Goal: Task Accomplishment & Management: Manage account settings

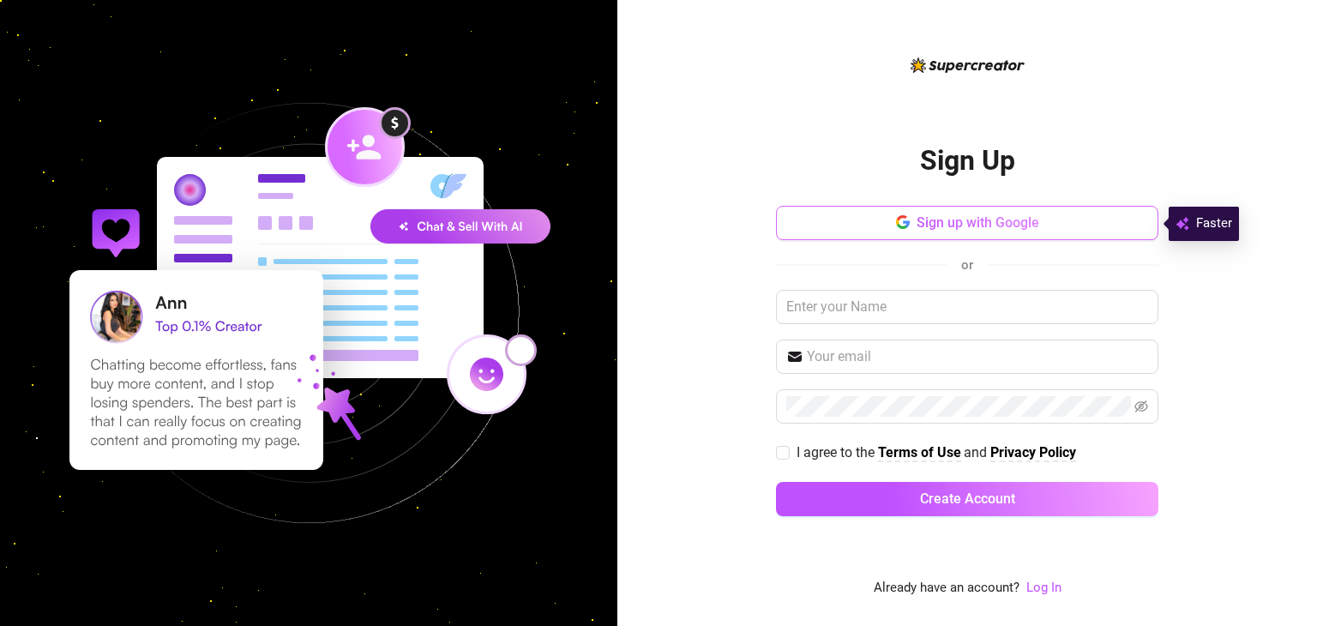
click at [973, 216] on span "Sign up with Google" at bounding box center [978, 222] width 123 height 16
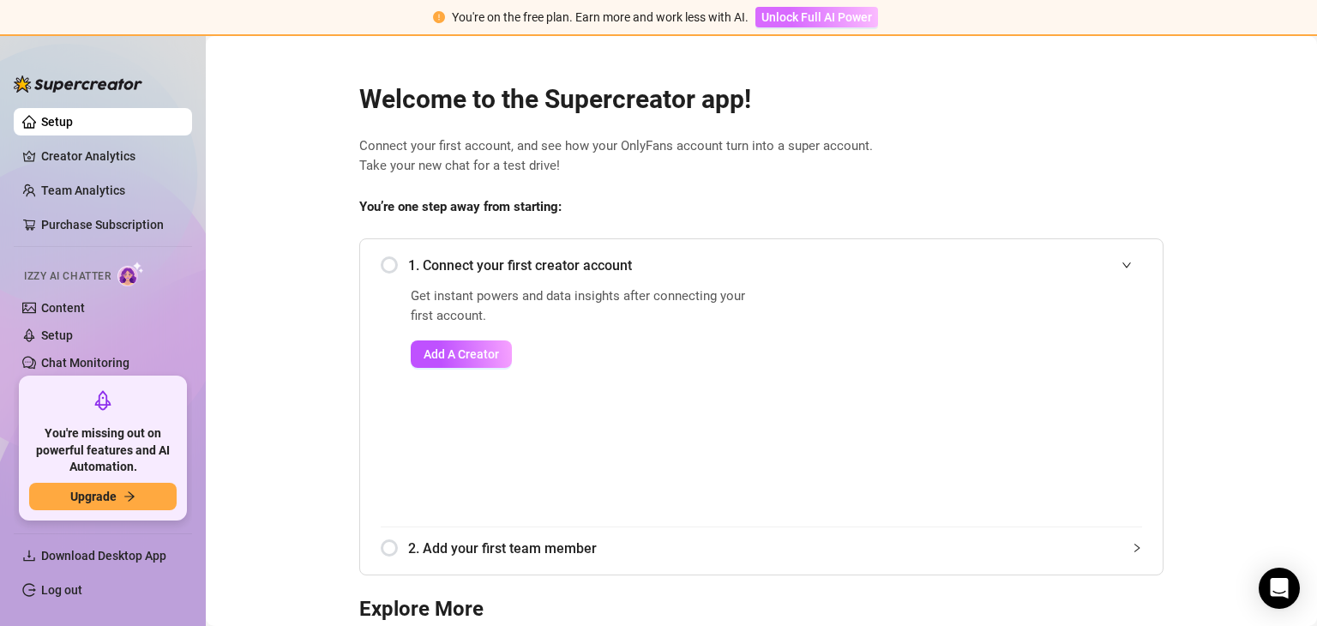
click at [861, 21] on span "Unlock Full AI Power" at bounding box center [816, 17] width 111 height 14
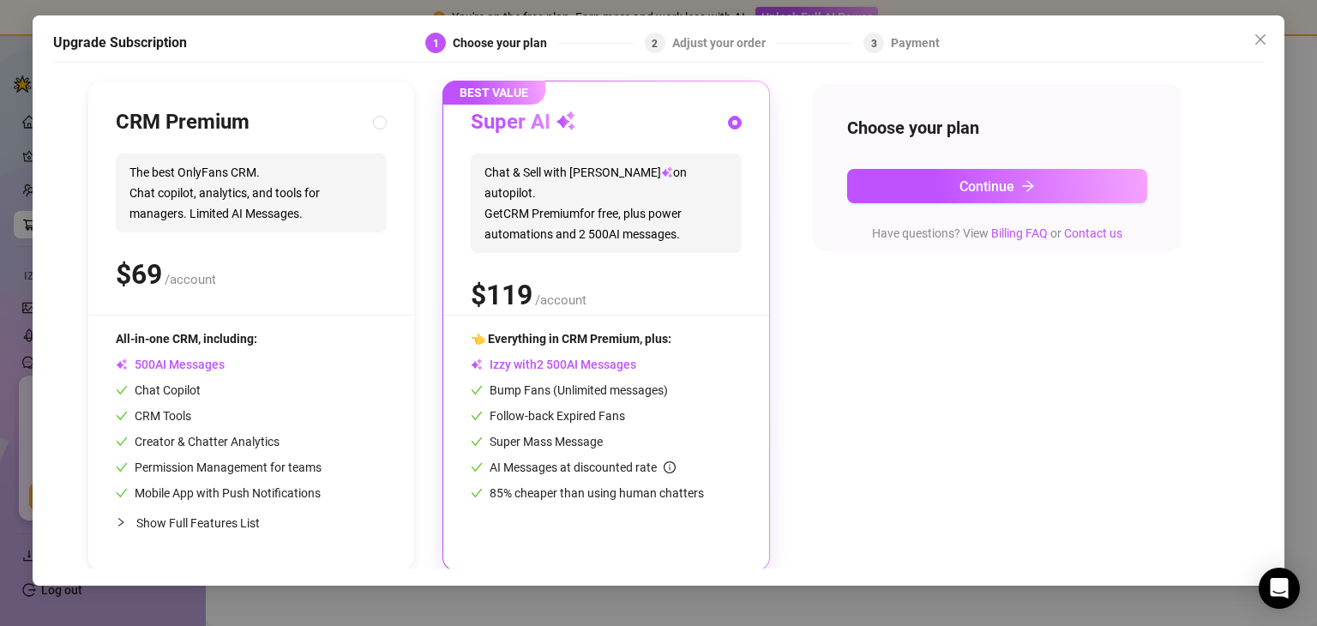
scroll to position [171, 0]
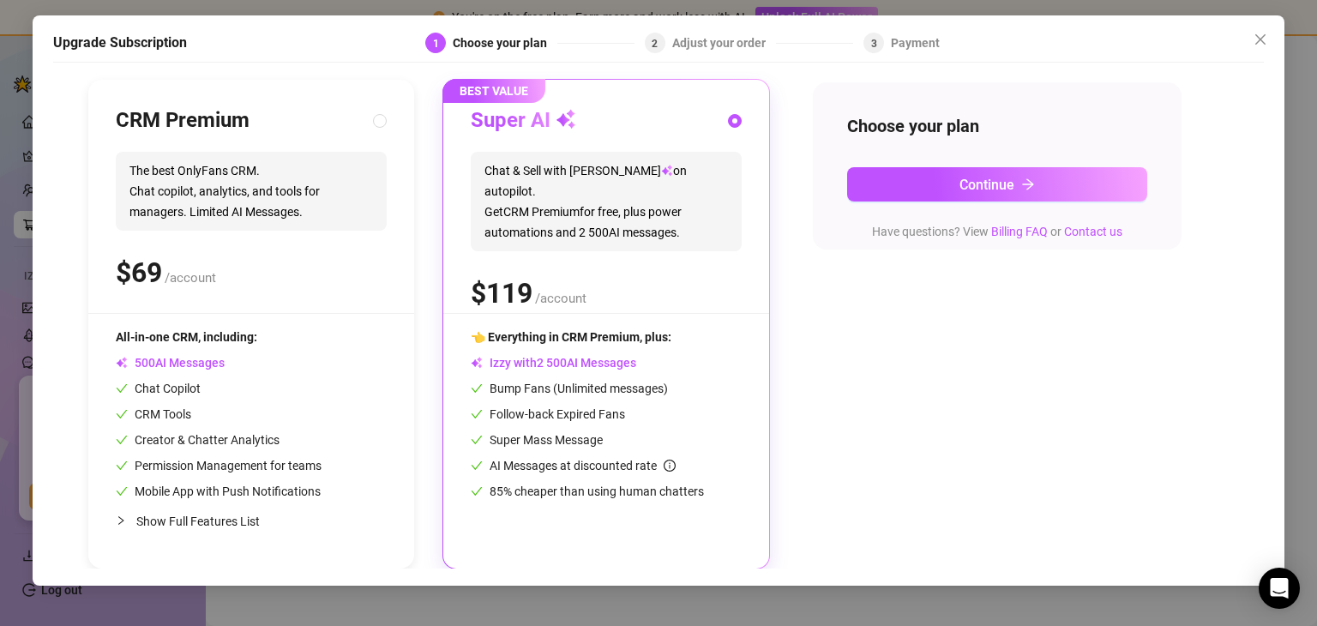
click at [738, 49] on div "Adjust your order" at bounding box center [724, 43] width 104 height 21
click at [1260, 47] on button "Close" at bounding box center [1260, 39] width 27 height 27
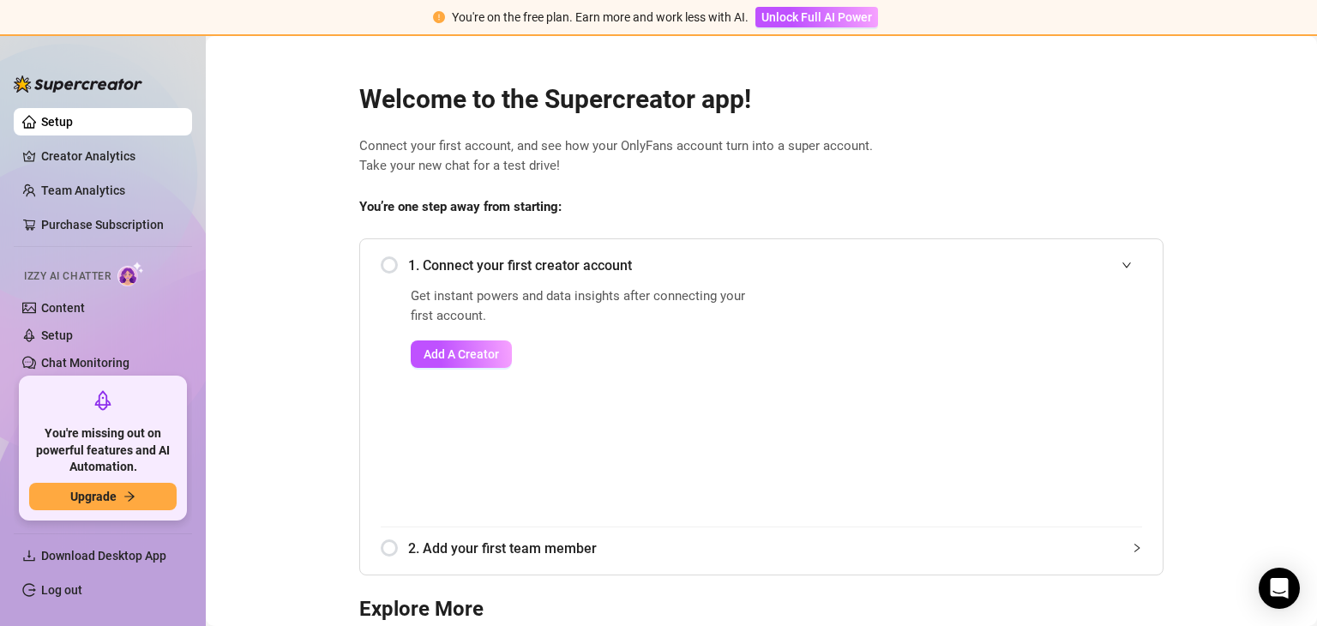
click at [381, 263] on div "1. Connect your first creator account" at bounding box center [761, 265] width 761 height 42
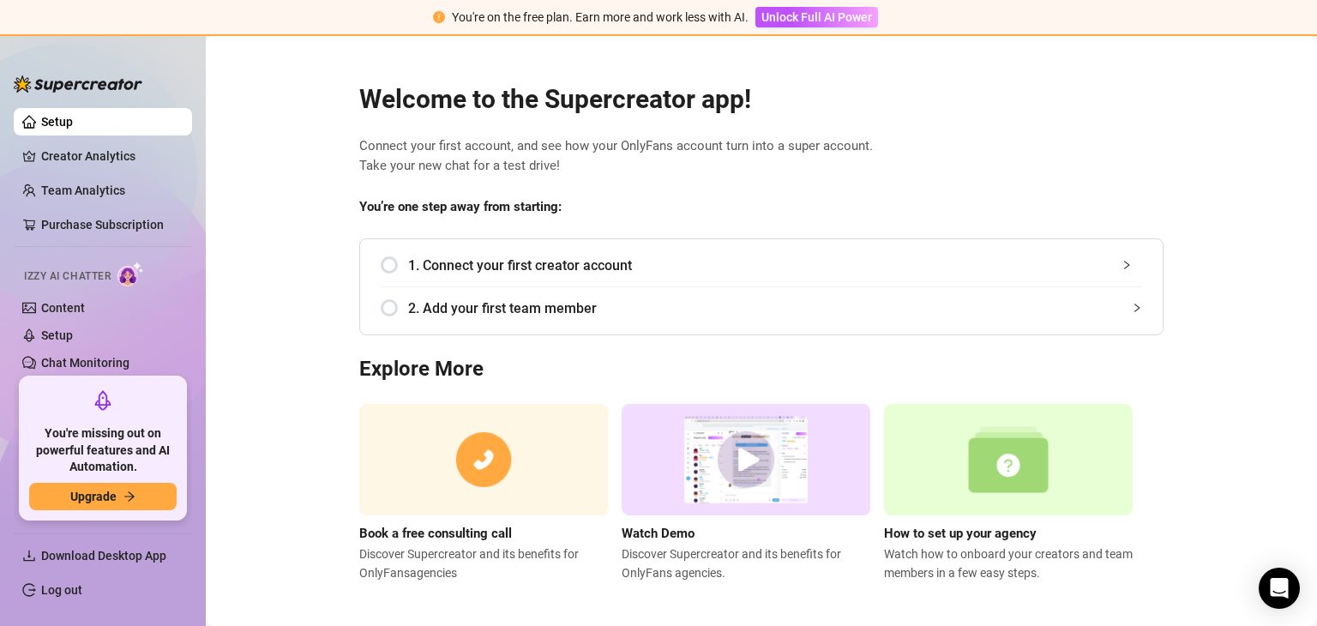
click at [381, 263] on div "1. Connect your first creator account" at bounding box center [761, 265] width 761 height 42
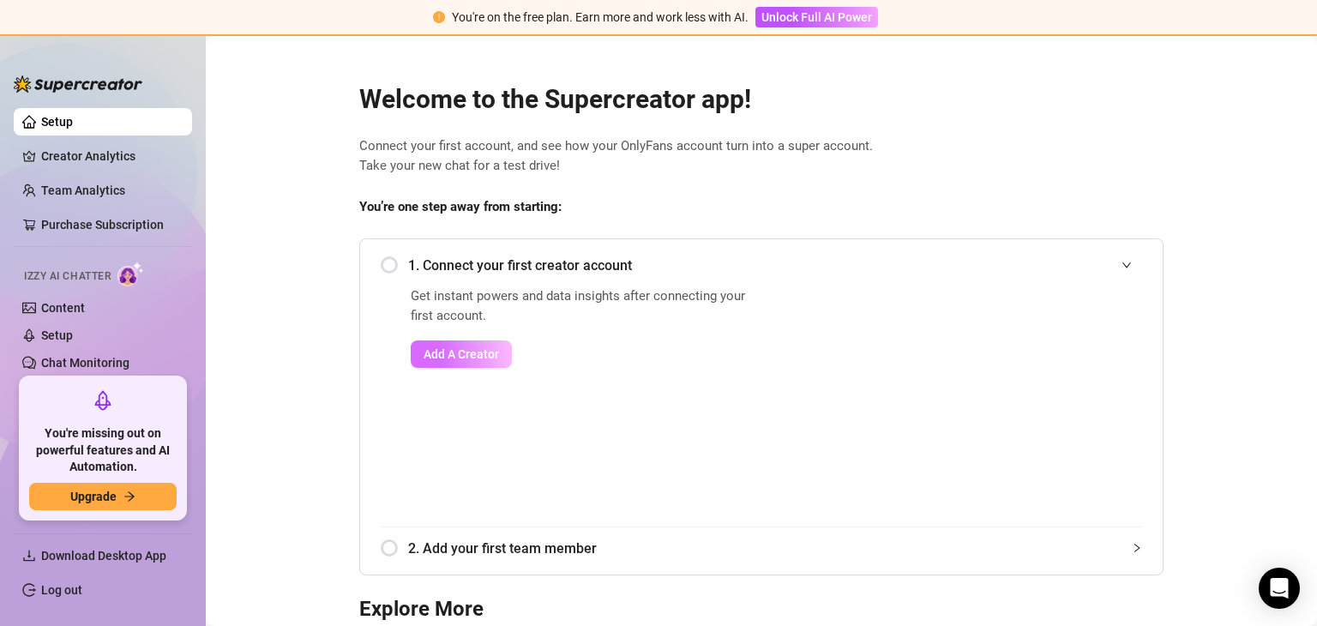
click at [473, 351] on span "Add A Creator" at bounding box center [461, 354] width 75 height 14
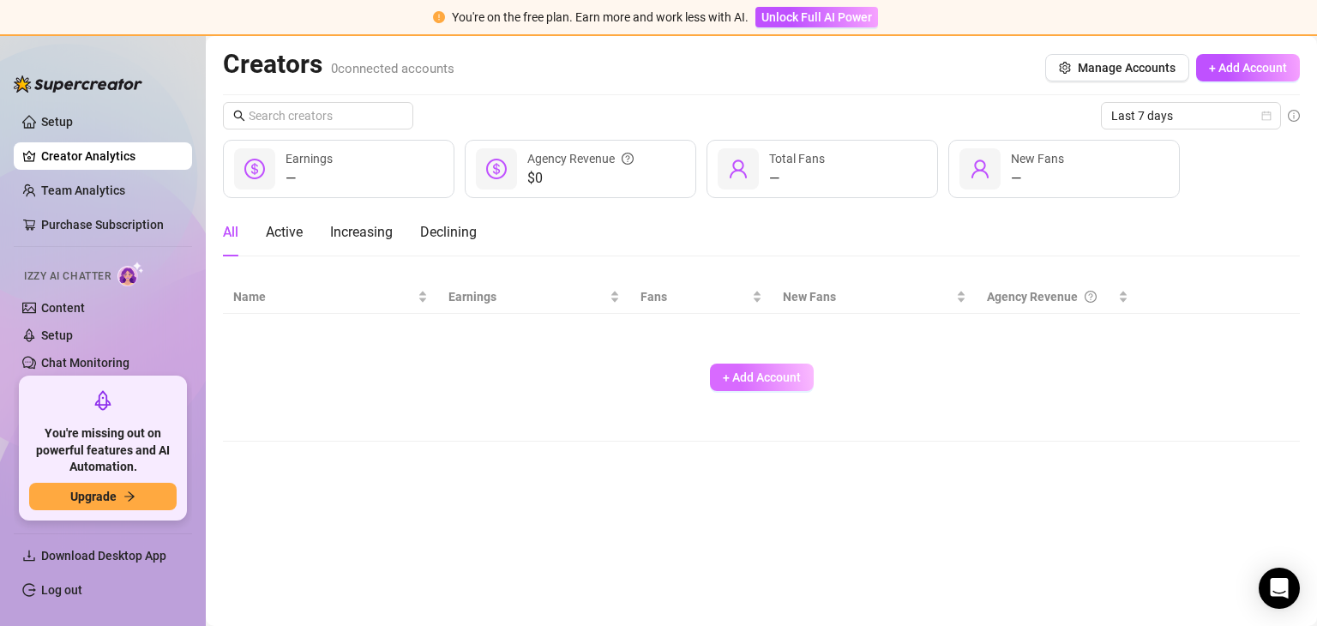
click at [800, 371] on span "+ Add Account" at bounding box center [762, 377] width 78 height 14
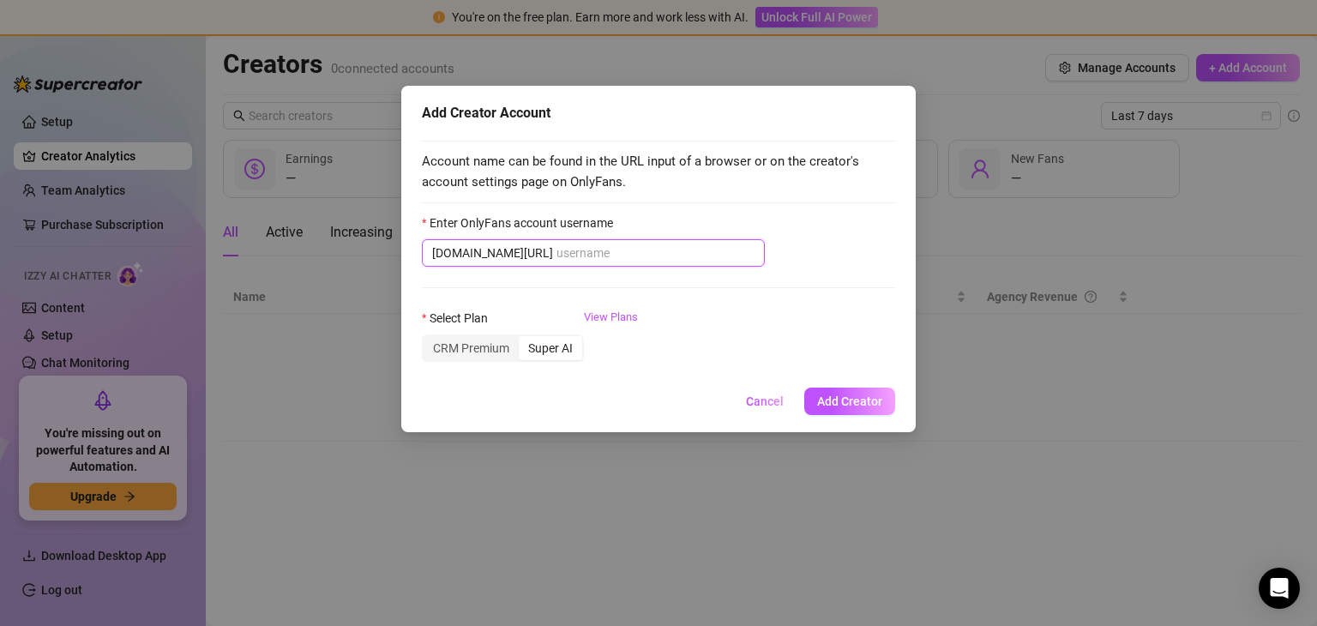
click at [610, 252] on input "Enter OnlyFans account username" at bounding box center [655, 253] width 198 height 19
paste input "[EMAIL_ADDRESS][DOMAIN_NAME]"
type input "[EMAIL_ADDRESS][DOMAIN_NAME]"
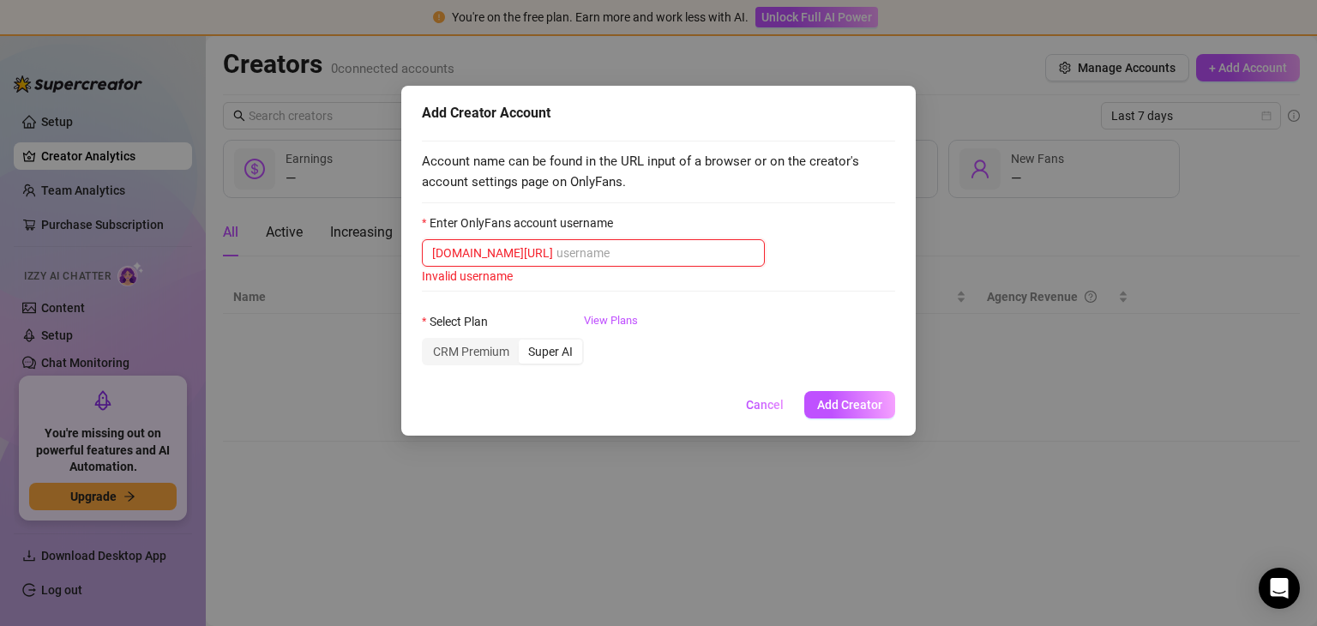
paste input "riadaria"
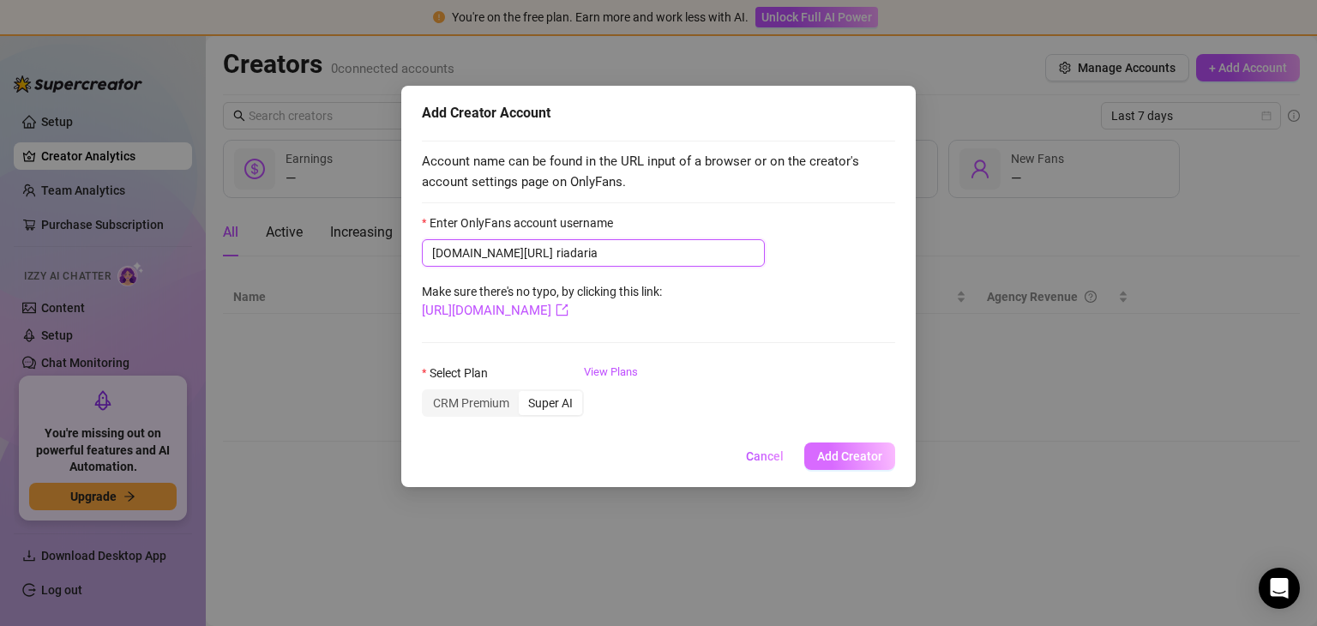
type input "riadaria"
click at [857, 456] on span "Add Creator" at bounding box center [849, 456] width 65 height 14
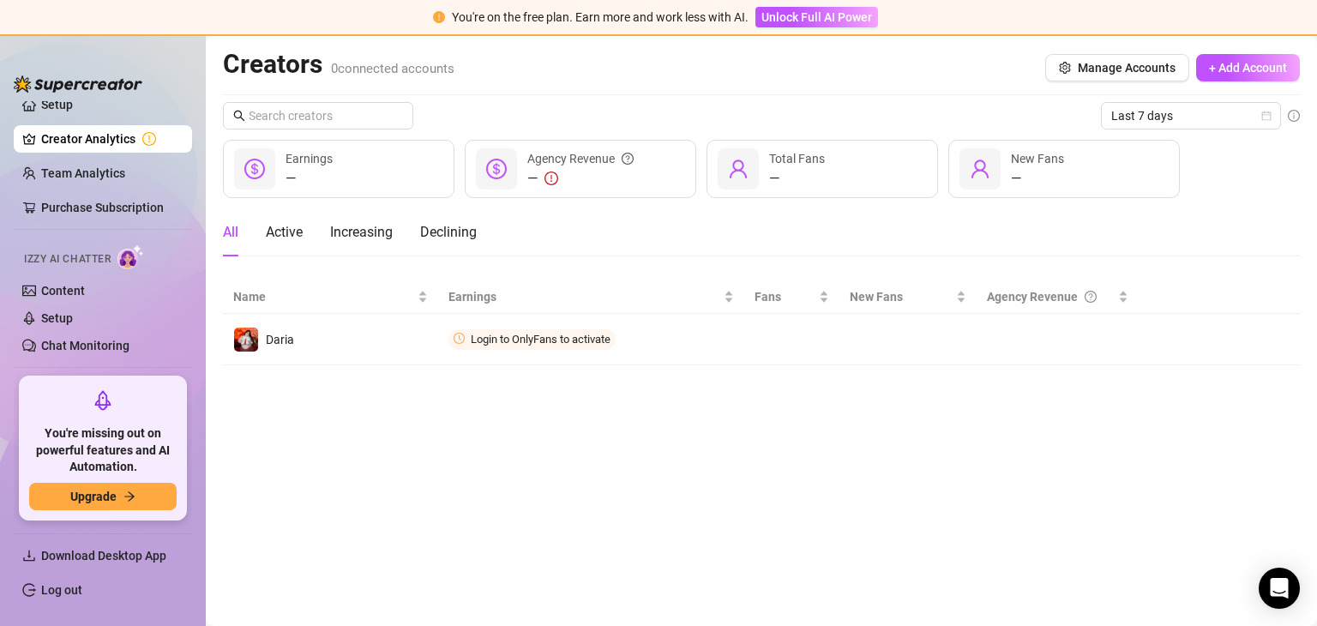
scroll to position [14, 0]
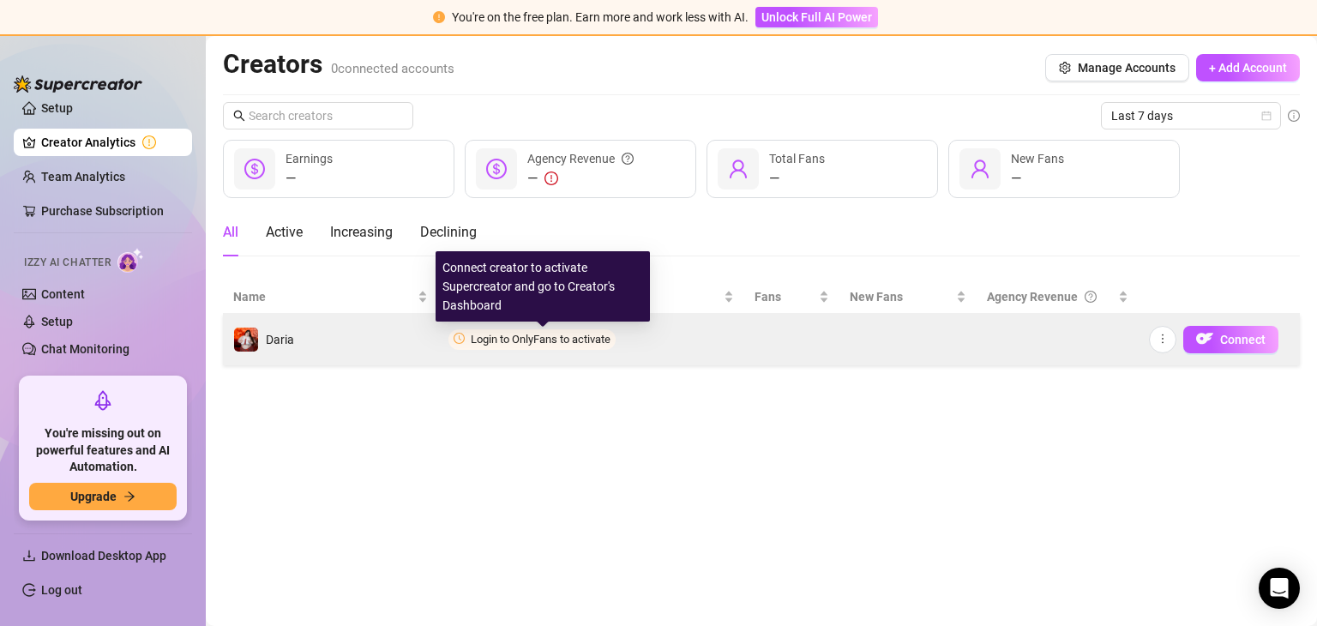
click at [568, 340] on span "Login to OnlyFans to activate" at bounding box center [541, 339] width 140 height 13
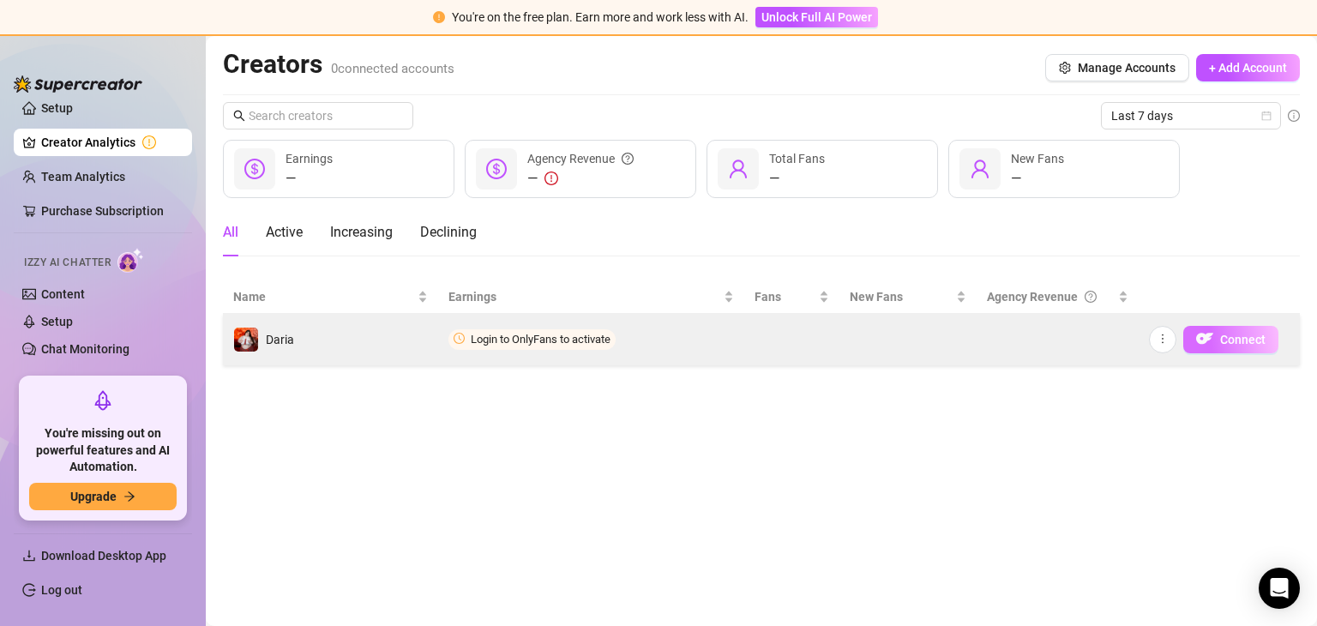
click at [1230, 344] on span "Connect" at bounding box center [1242, 340] width 45 height 14
click at [1161, 336] on icon "more" at bounding box center [1163, 339] width 12 height 12
click at [1200, 334] on img "button" at bounding box center [1204, 338] width 17 height 17
click at [250, 332] on img at bounding box center [246, 340] width 24 height 24
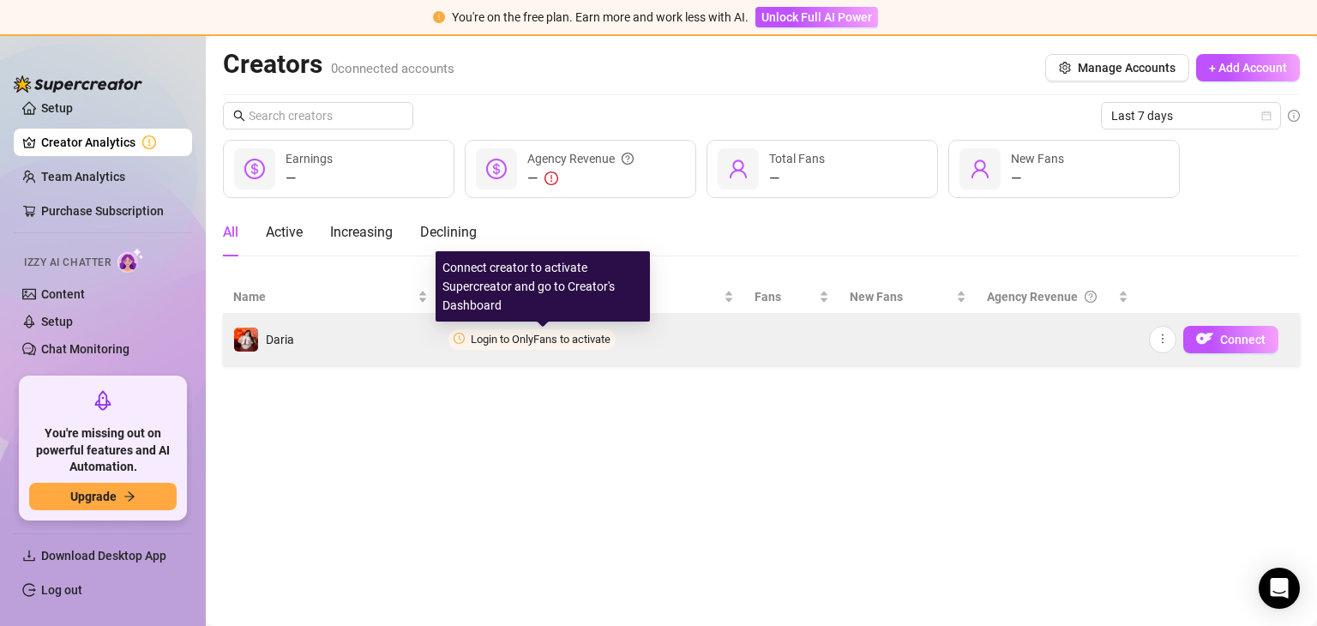
click at [555, 341] on span "Login to OnlyFans to activate" at bounding box center [541, 339] width 140 height 13
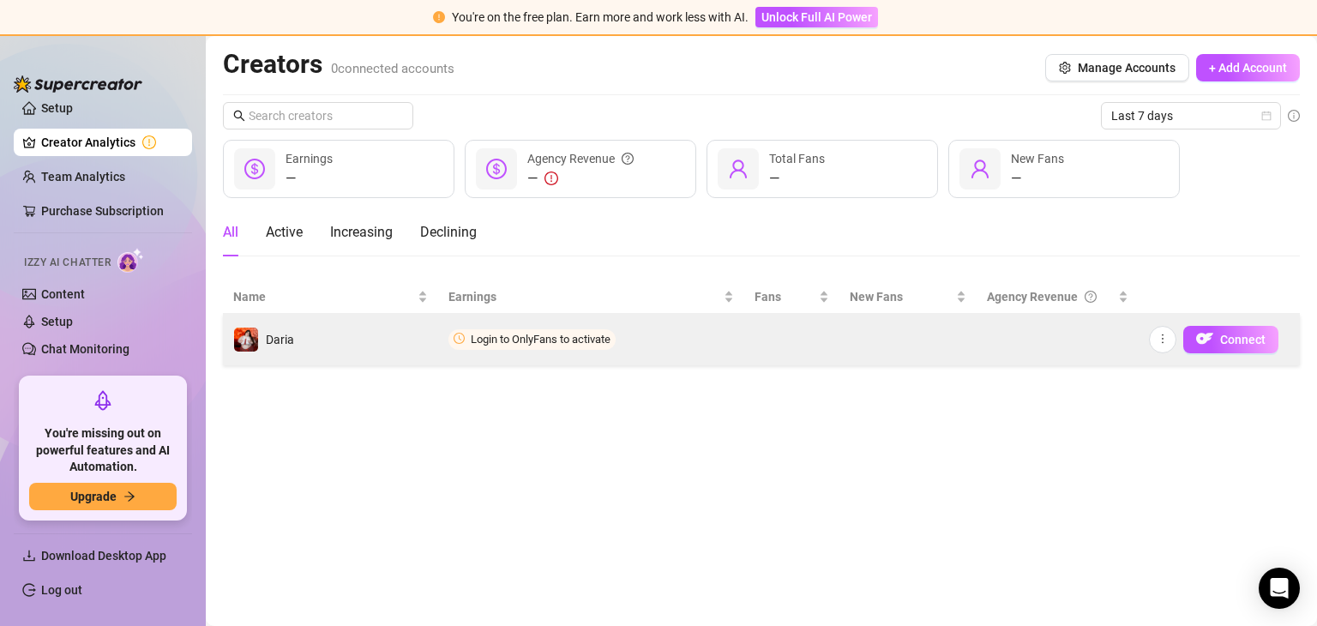
click at [463, 340] on icon "clock-circle" at bounding box center [459, 338] width 11 height 11
click at [471, 334] on span "Login to OnlyFans to activate" at bounding box center [541, 339] width 140 height 13
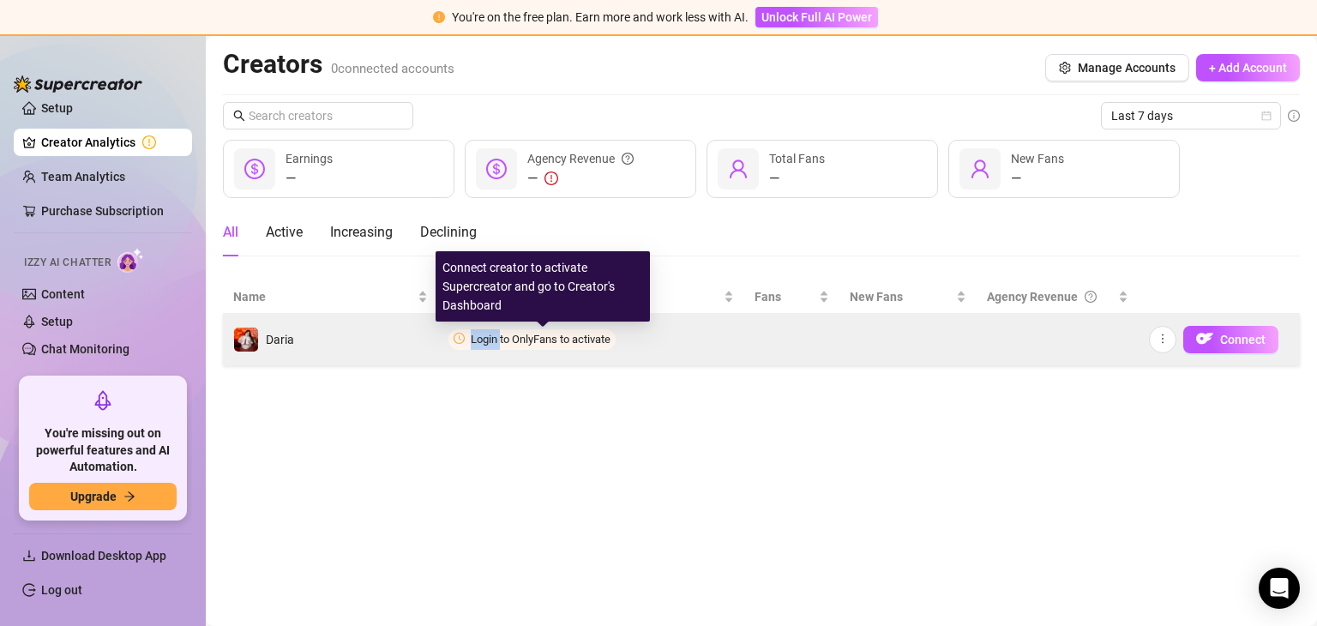
click at [471, 334] on span "Login to OnlyFans to activate" at bounding box center [541, 339] width 140 height 13
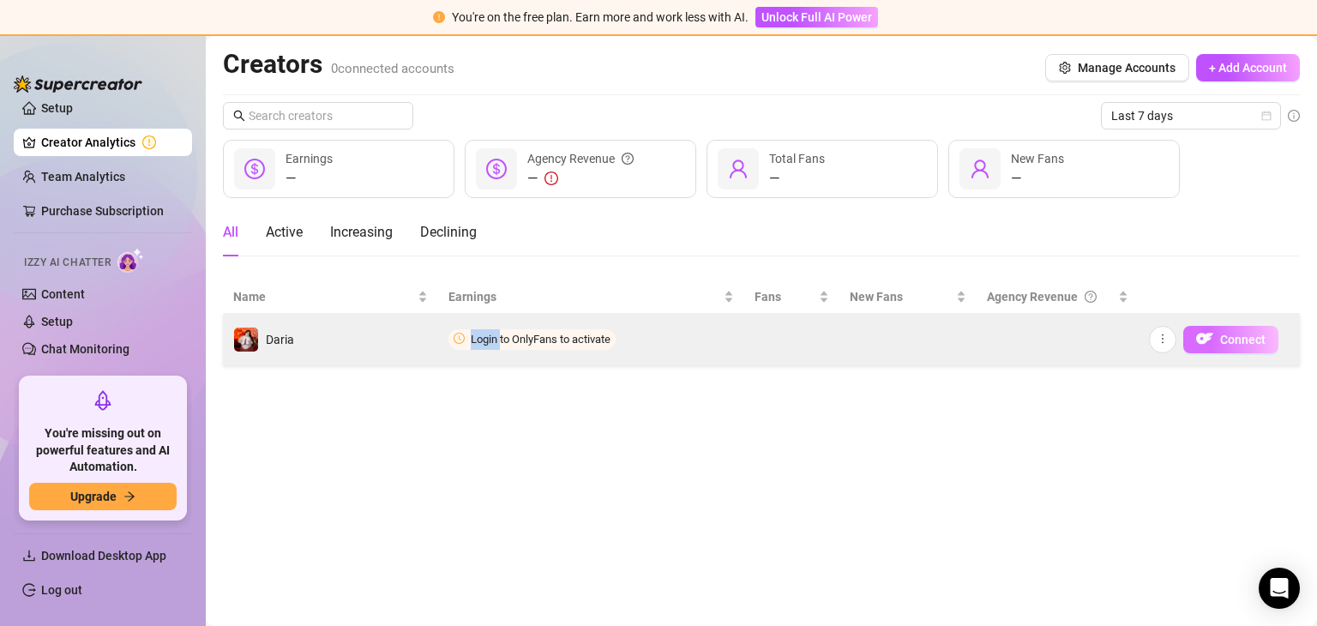
click at [1211, 346] on img "button" at bounding box center [1204, 338] width 17 height 17
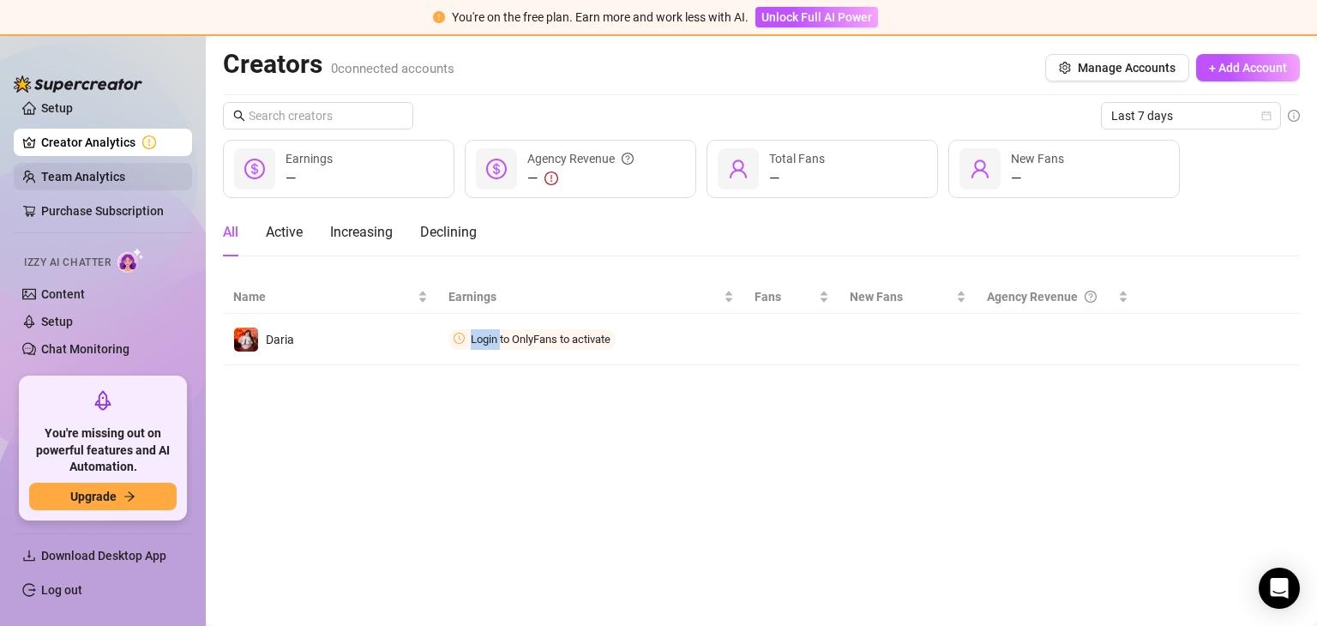
click at [69, 177] on link "Team Analytics" at bounding box center [83, 177] width 84 height 14
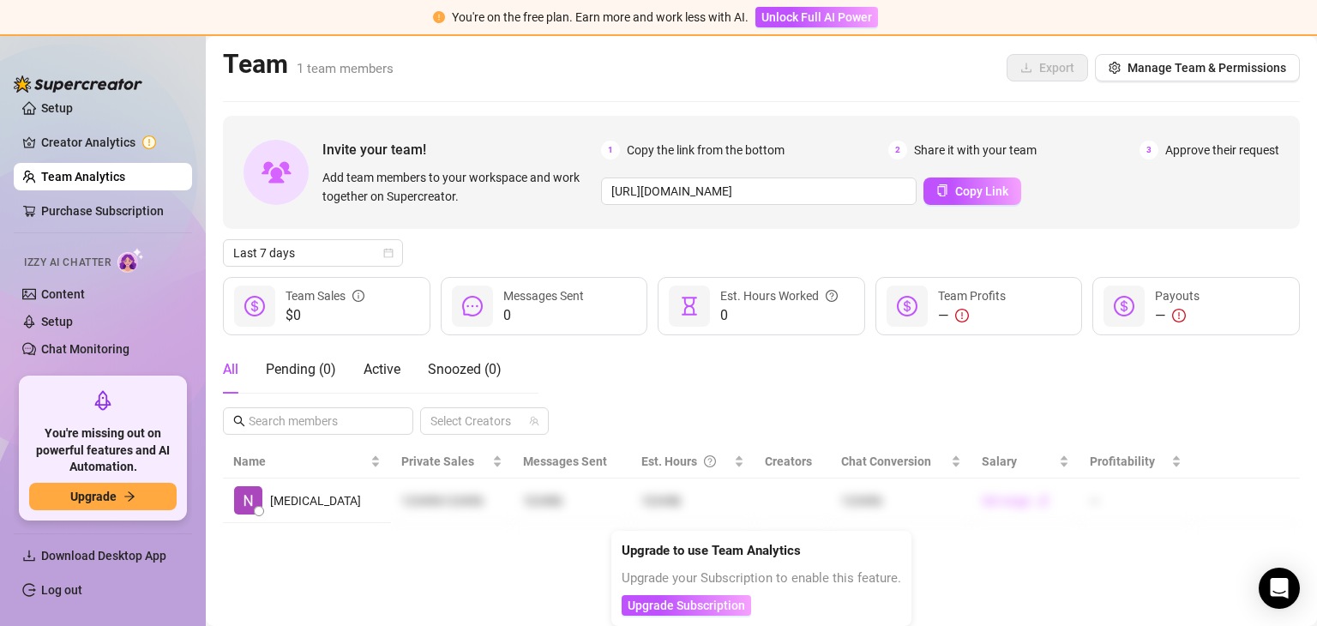
click at [700, 310] on div at bounding box center [689, 306] width 41 height 41
click at [74, 210] on link "Purchase Subscription" at bounding box center [109, 210] width 137 height 27
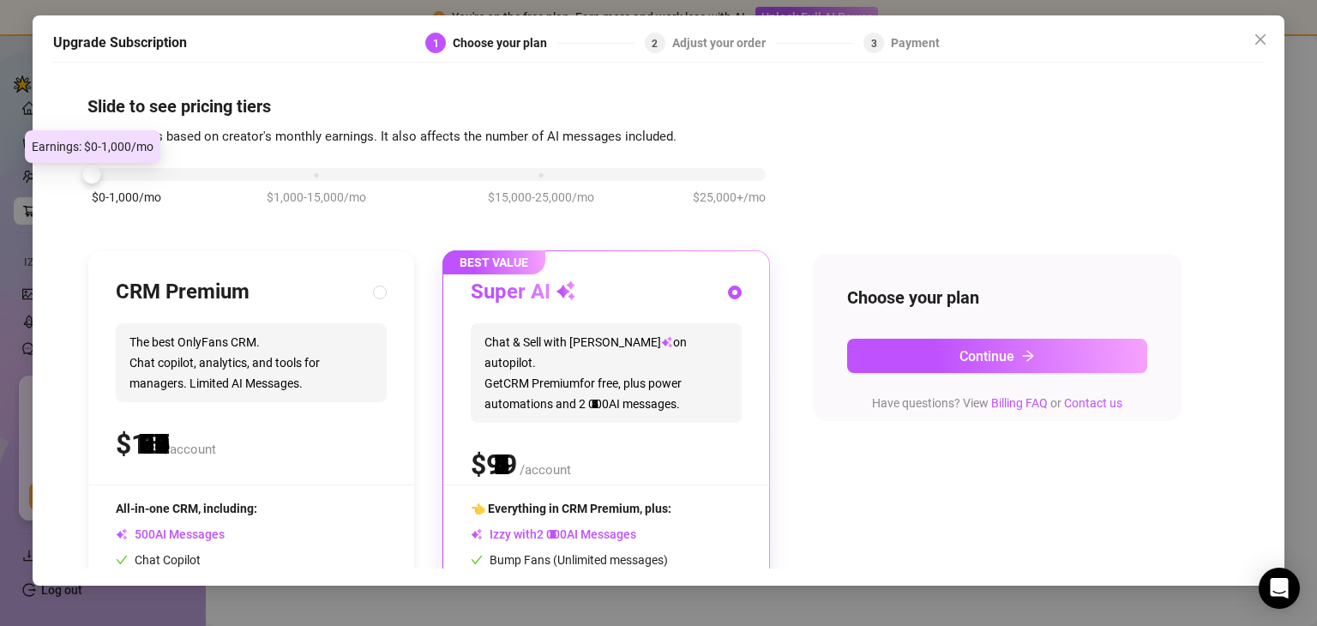
drag, startPoint x: 315, startPoint y: 176, endPoint x: 127, endPoint y: 171, distance: 187.8
click at [127, 171] on div "$0-1,000/mo $1,000-15,000/mo $15,000-25,000/mo $25,000+/mo" at bounding box center [429, 170] width 674 height 10
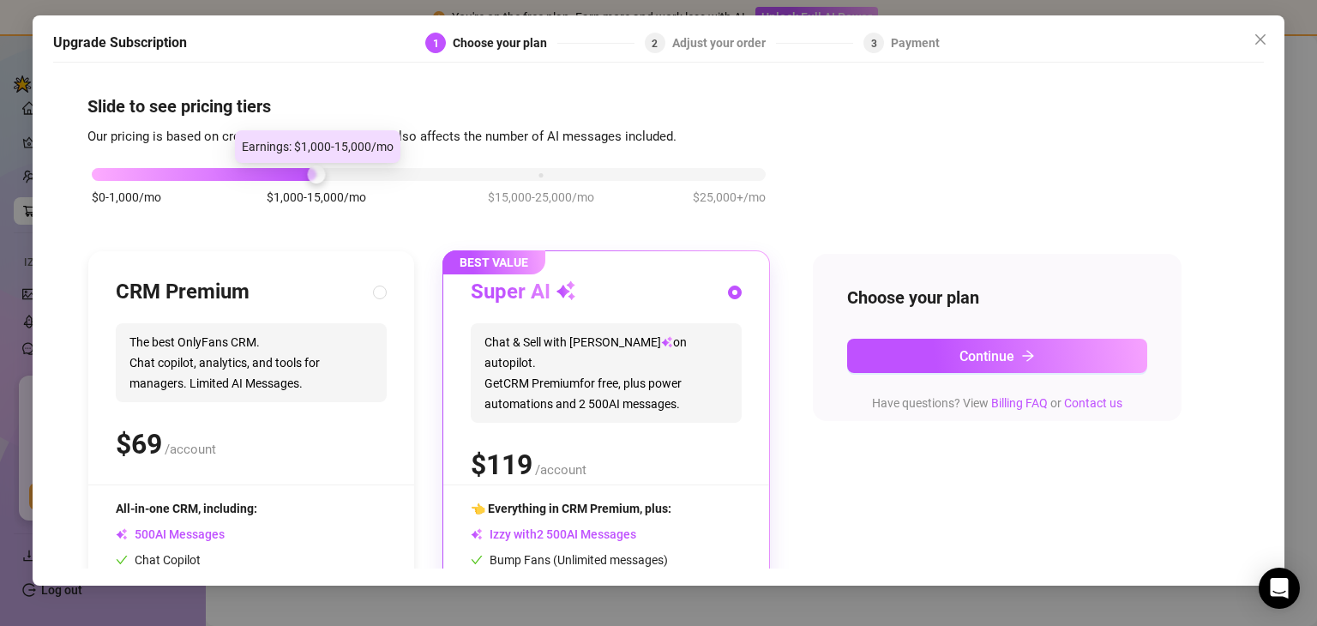
drag, startPoint x: 95, startPoint y: 175, endPoint x: 298, endPoint y: 175, distance: 203.2
click at [298, 175] on div "$0-1,000/mo $1,000-15,000/mo $15,000-25,000/mo $25,000+/mo" at bounding box center [429, 170] width 674 height 10
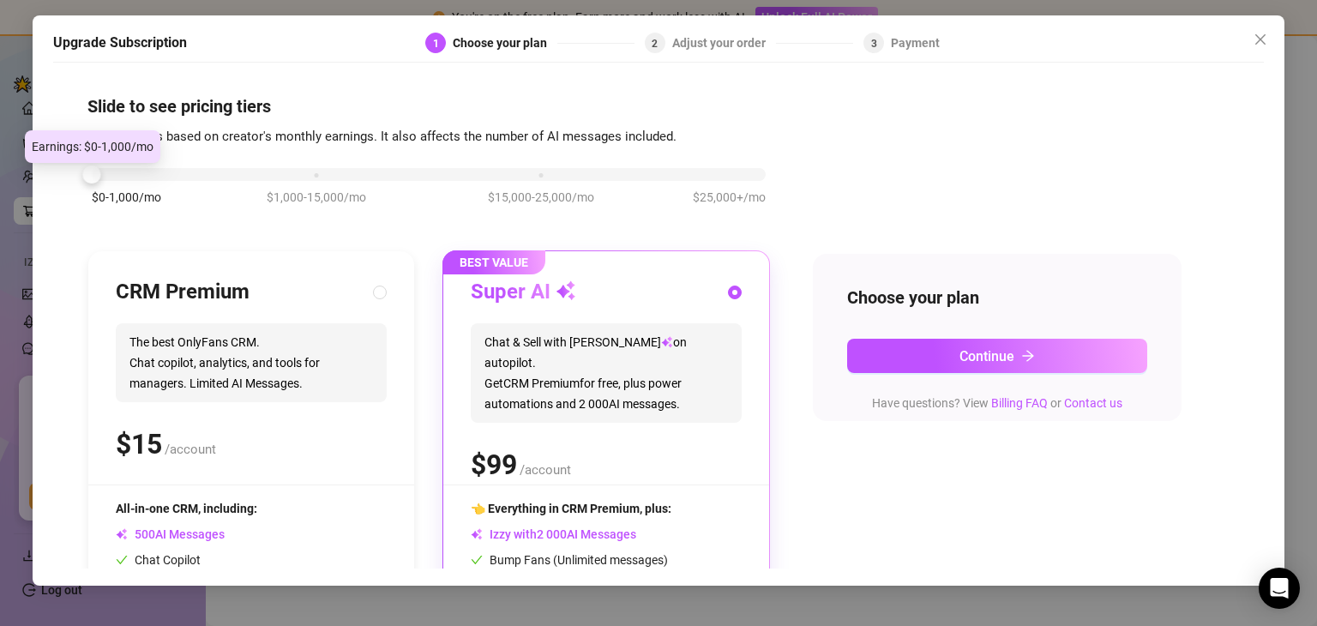
drag, startPoint x: 313, startPoint y: 171, endPoint x: 0, endPoint y: 175, distance: 313.0
click at [0, 175] on div "Upgrade Subscription 1 Choose your plan 2 Adjust your order 3 Payment Slide to …" at bounding box center [658, 313] width 1317 height 626
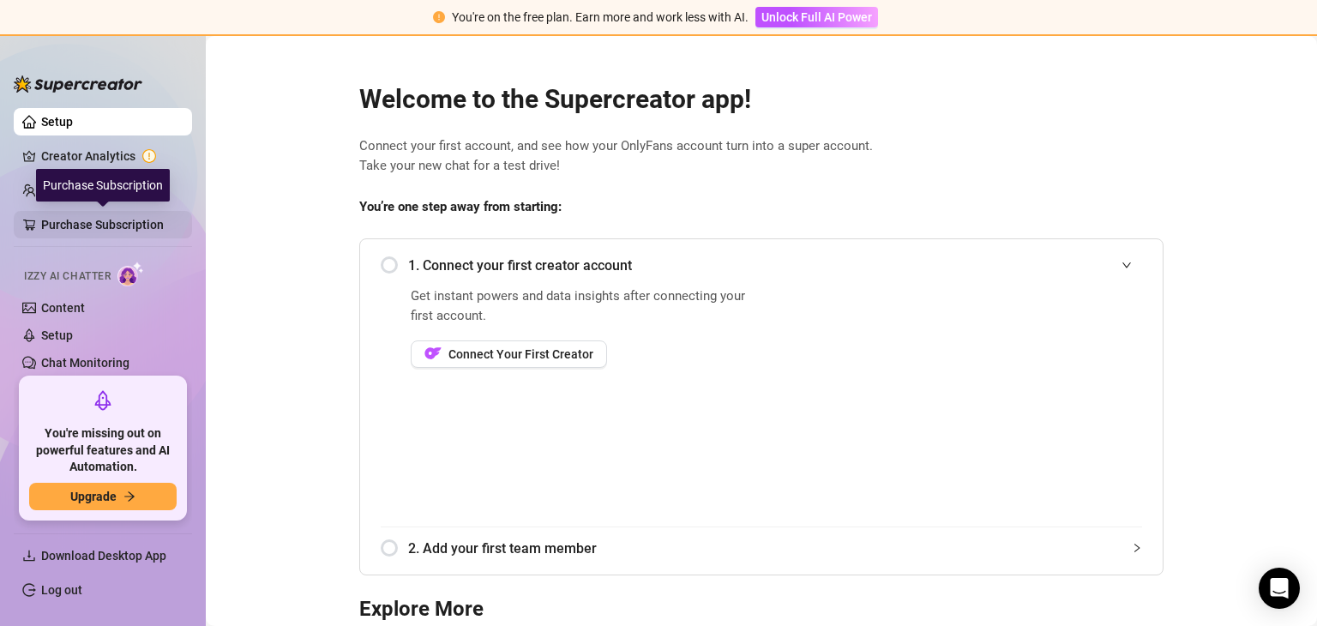
click at [97, 216] on link "Purchase Subscription" at bounding box center [109, 224] width 137 height 27
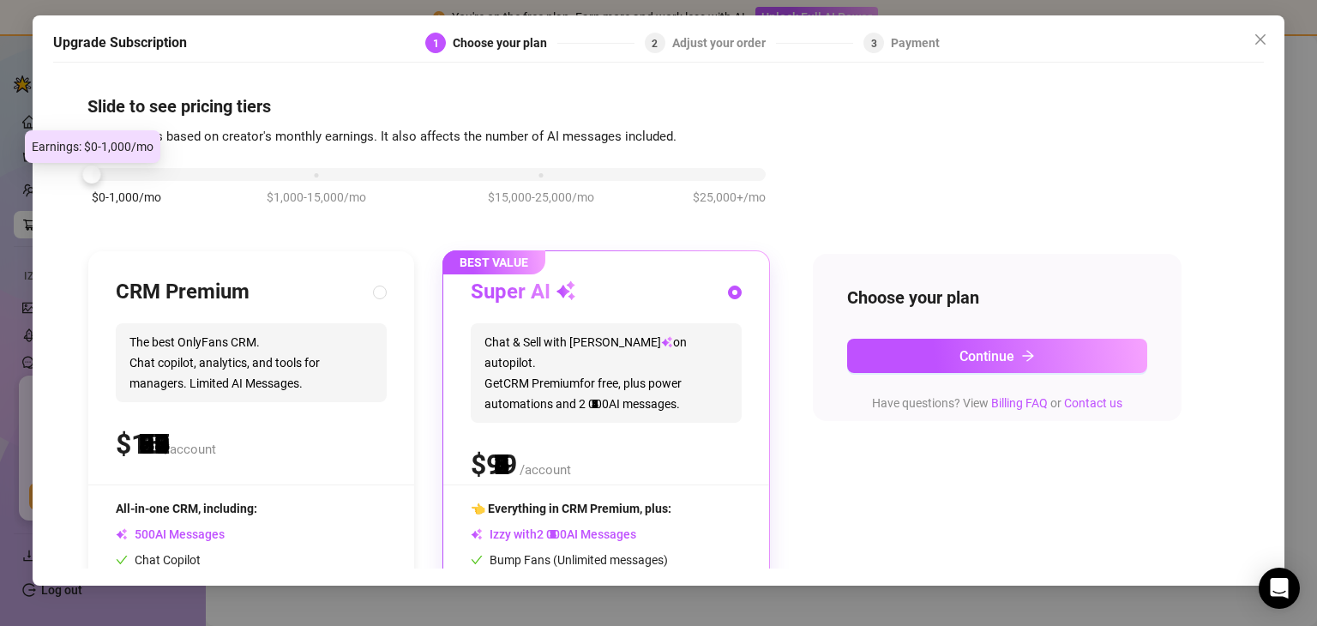
drag, startPoint x: 295, startPoint y: 172, endPoint x: 100, endPoint y: 170, distance: 194.7
click at [102, 170] on div "$0-1,000/mo $1,000-15,000/mo $15,000-25,000/mo $25,000+/mo" at bounding box center [429, 170] width 674 height 10
click at [320, 175] on div "$0-1,000/mo $1,000-15,000/mo $15,000-25,000/mo $25,000+/mo" at bounding box center [429, 170] width 674 height 10
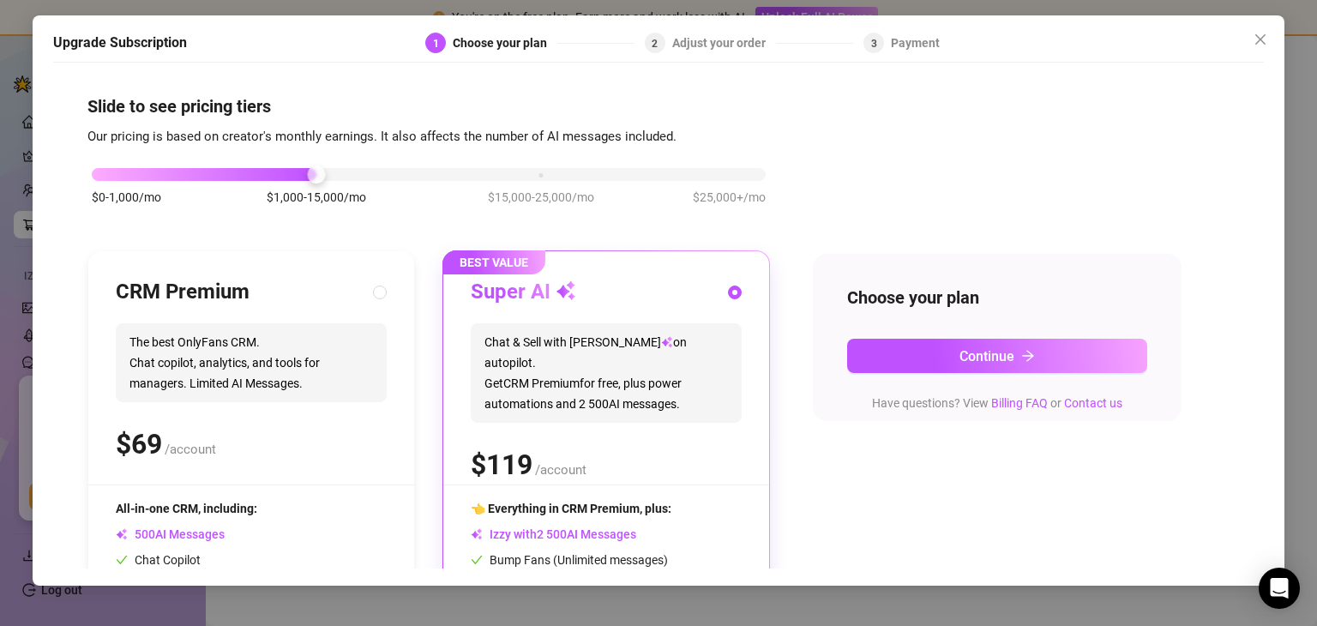
click at [111, 172] on div "$0-1,000/mo $1,000-15,000/mo $15,000-25,000/mo $25,000+/mo" at bounding box center [429, 170] width 674 height 10
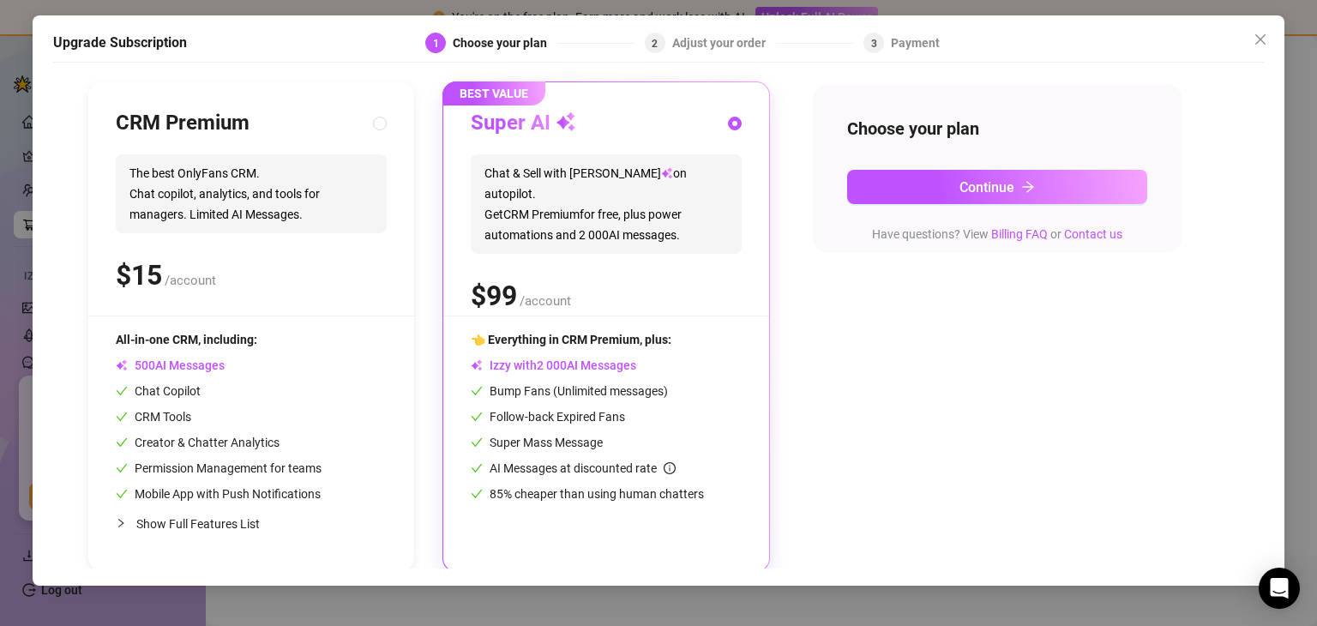
scroll to position [171, 0]
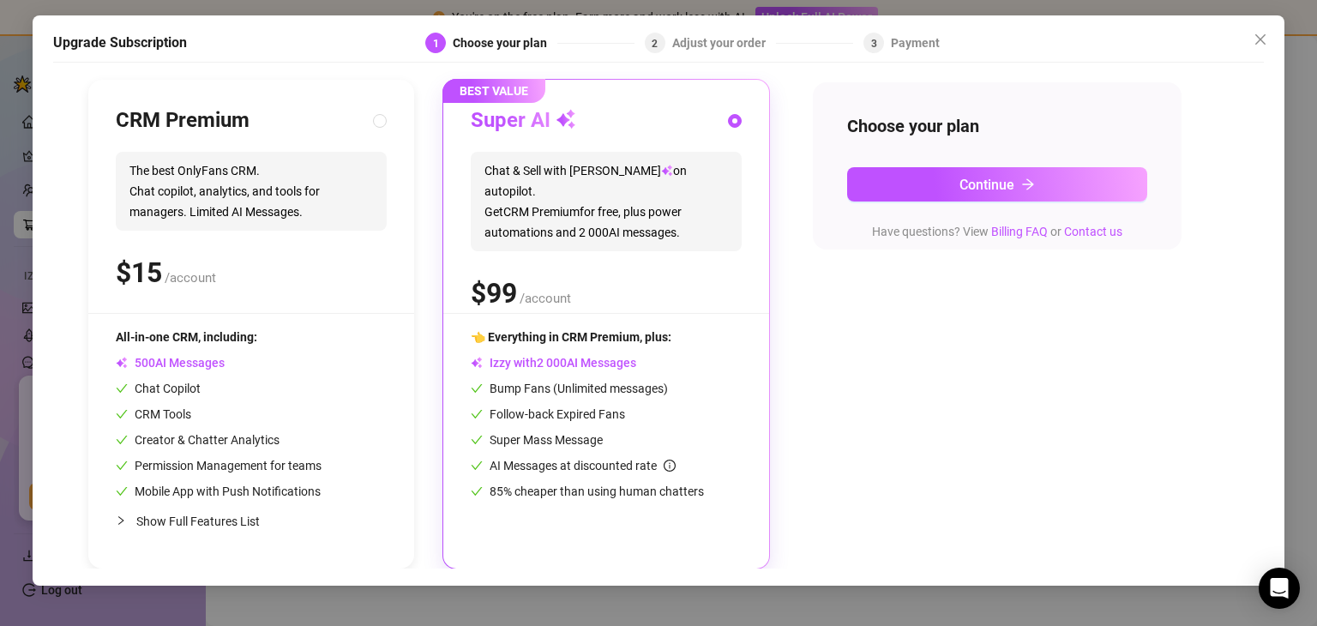
click at [868, 352] on div "$0-1,000/mo $1,000-15,000/mo $15,000-25,000/mo $25,000+/mo CRM Premium The best…" at bounding box center [657, 272] width 1141 height 594
click at [1264, 33] on icon "close" at bounding box center [1261, 40] width 14 height 14
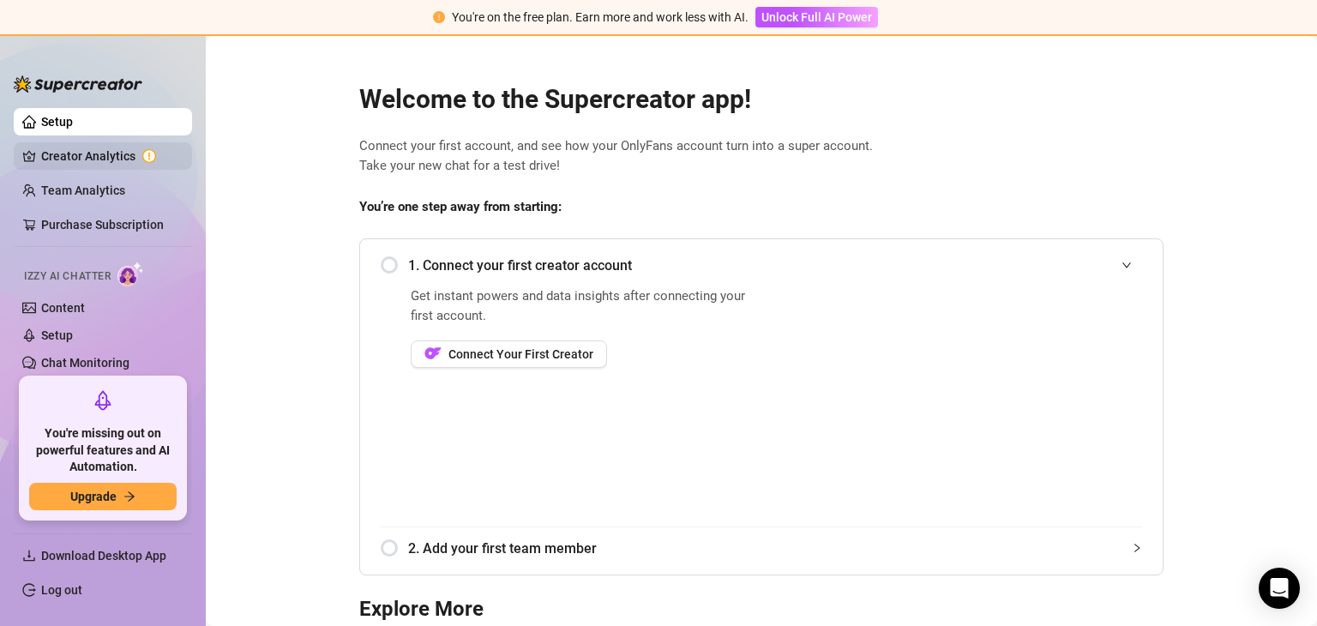
click at [96, 153] on link "Creator Analytics" at bounding box center [109, 155] width 137 height 27
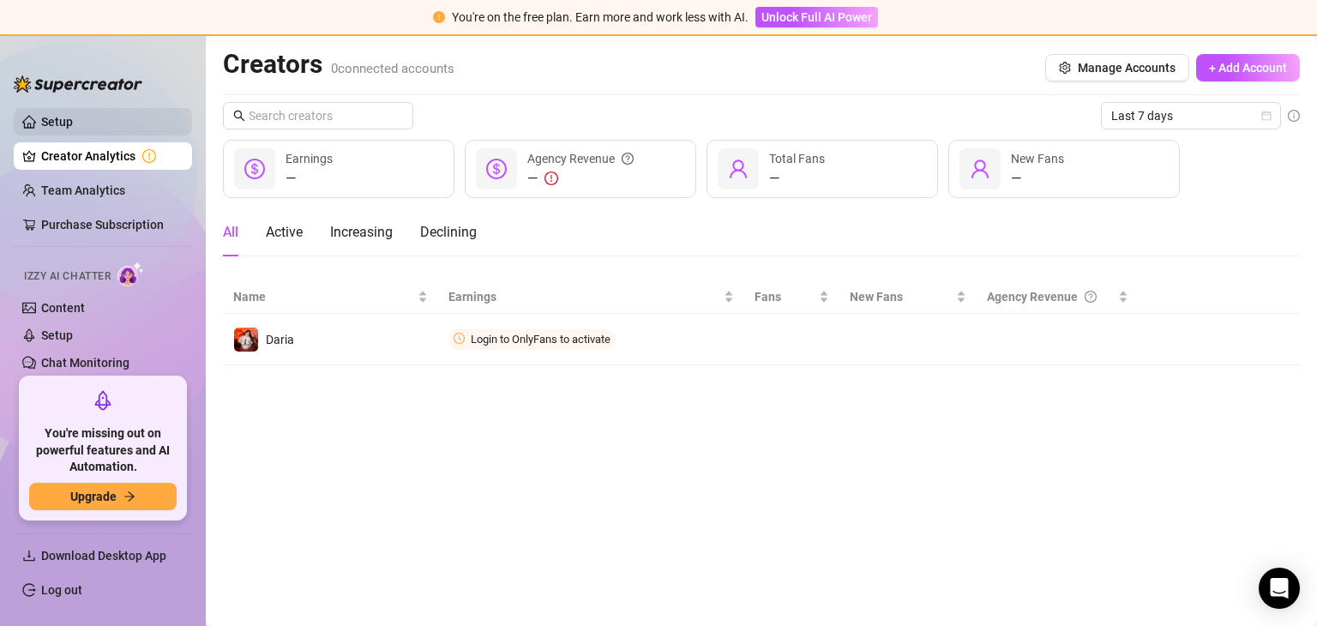
click at [73, 117] on link "Setup" at bounding box center [57, 122] width 32 height 14
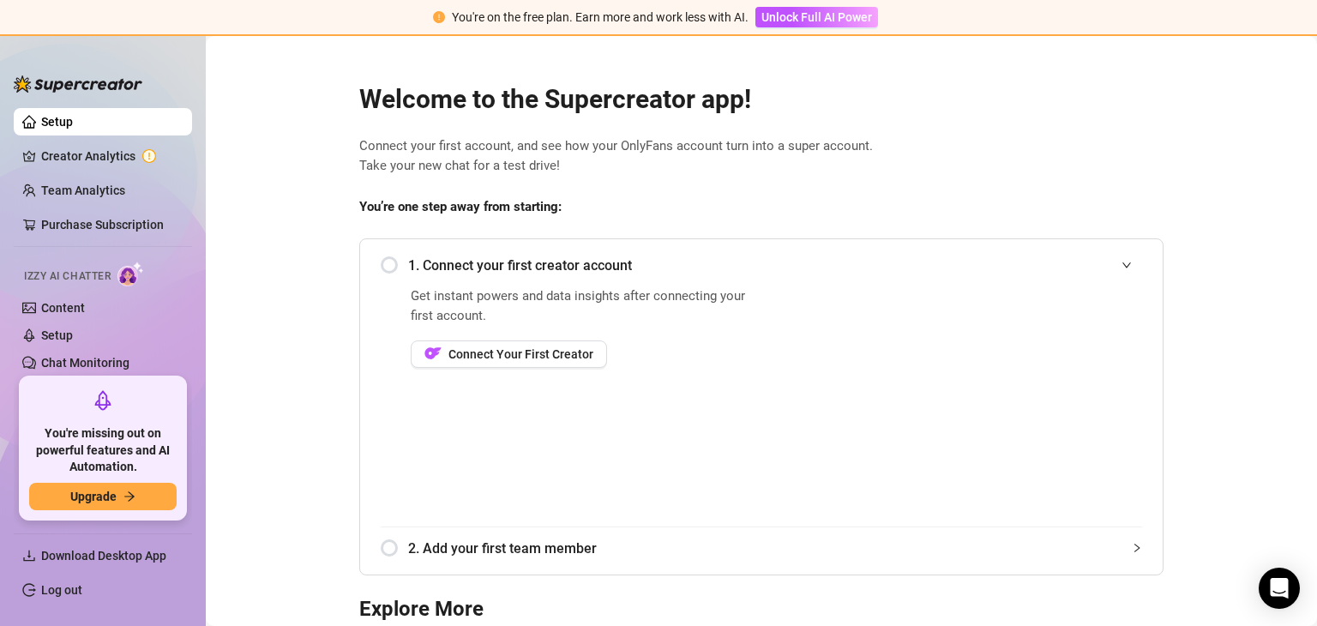
click at [54, 123] on link "Setup" at bounding box center [57, 122] width 32 height 14
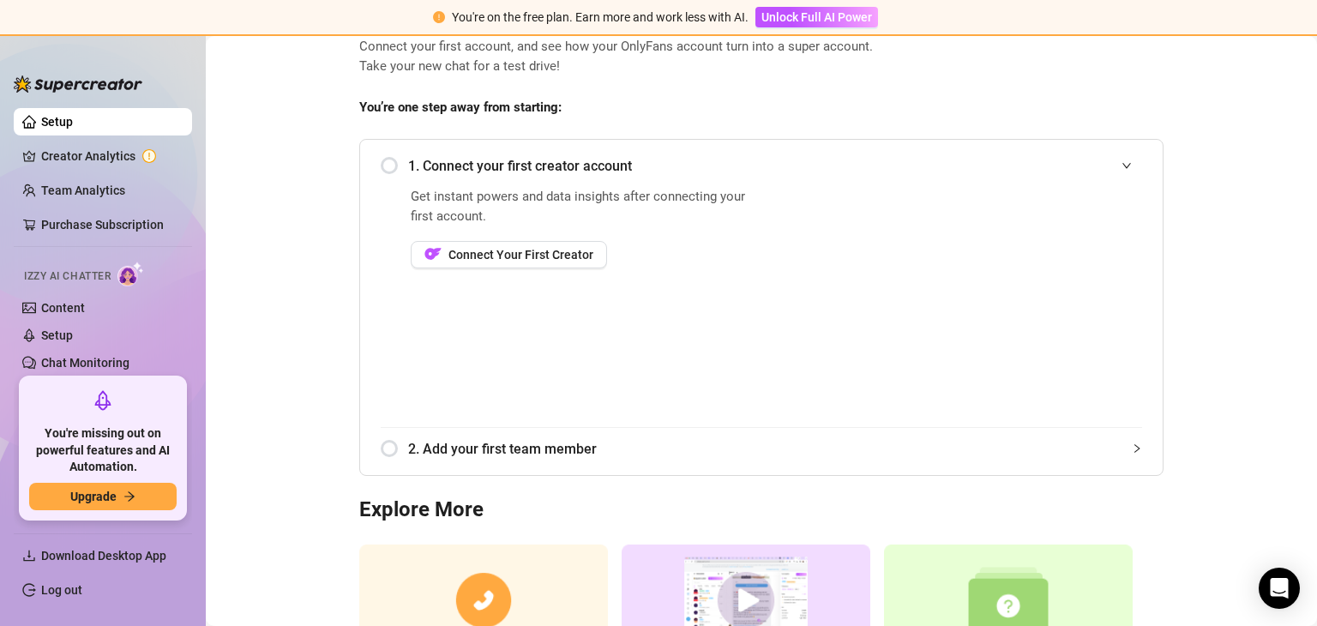
scroll to position [247, 0]
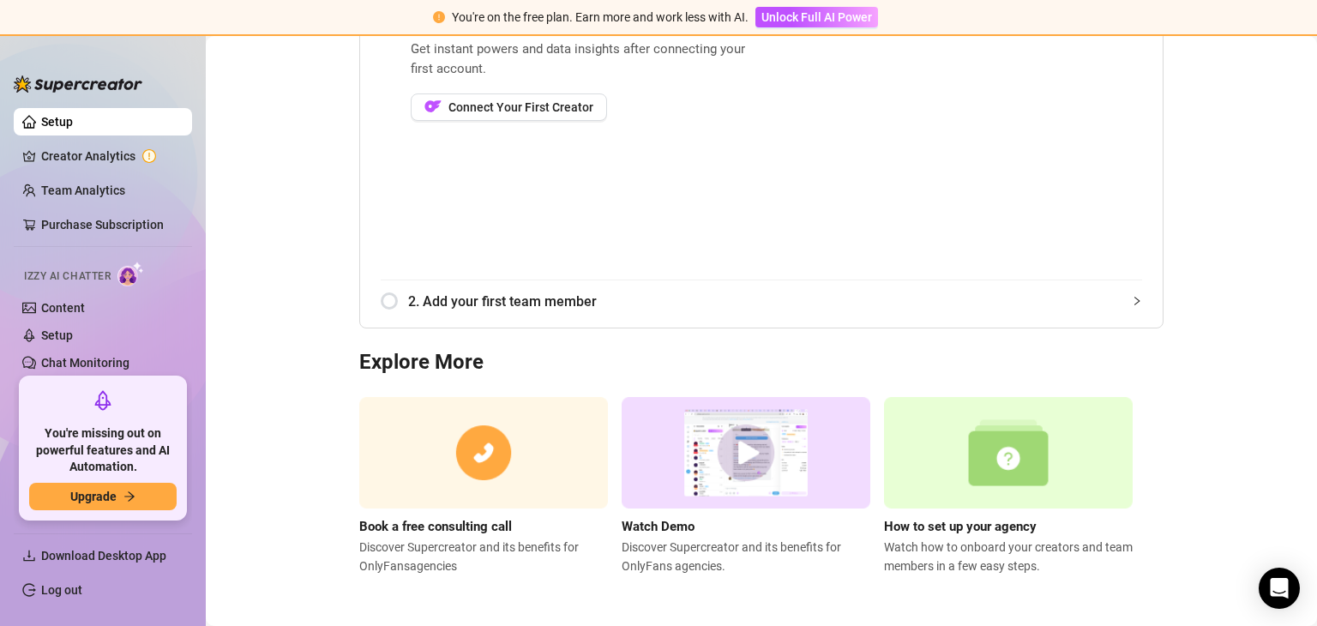
click at [395, 300] on div "2. Add your first team member" at bounding box center [761, 301] width 761 height 42
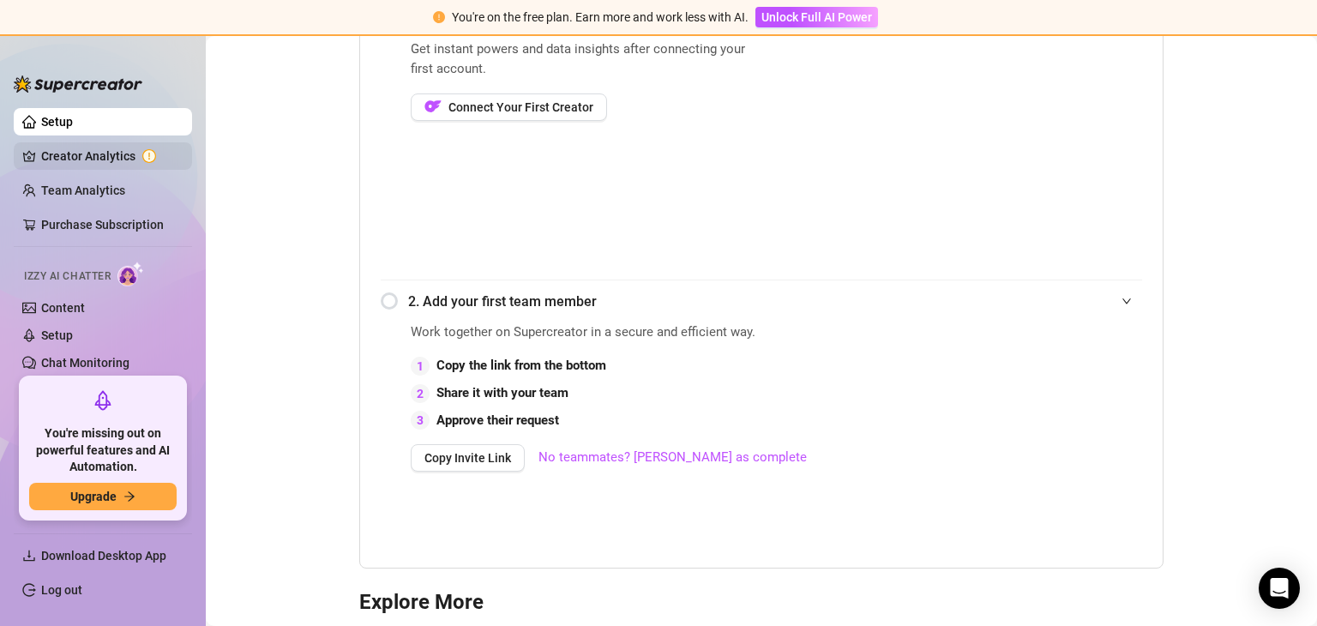
click at [59, 159] on link "Creator Analytics" at bounding box center [109, 155] width 137 height 27
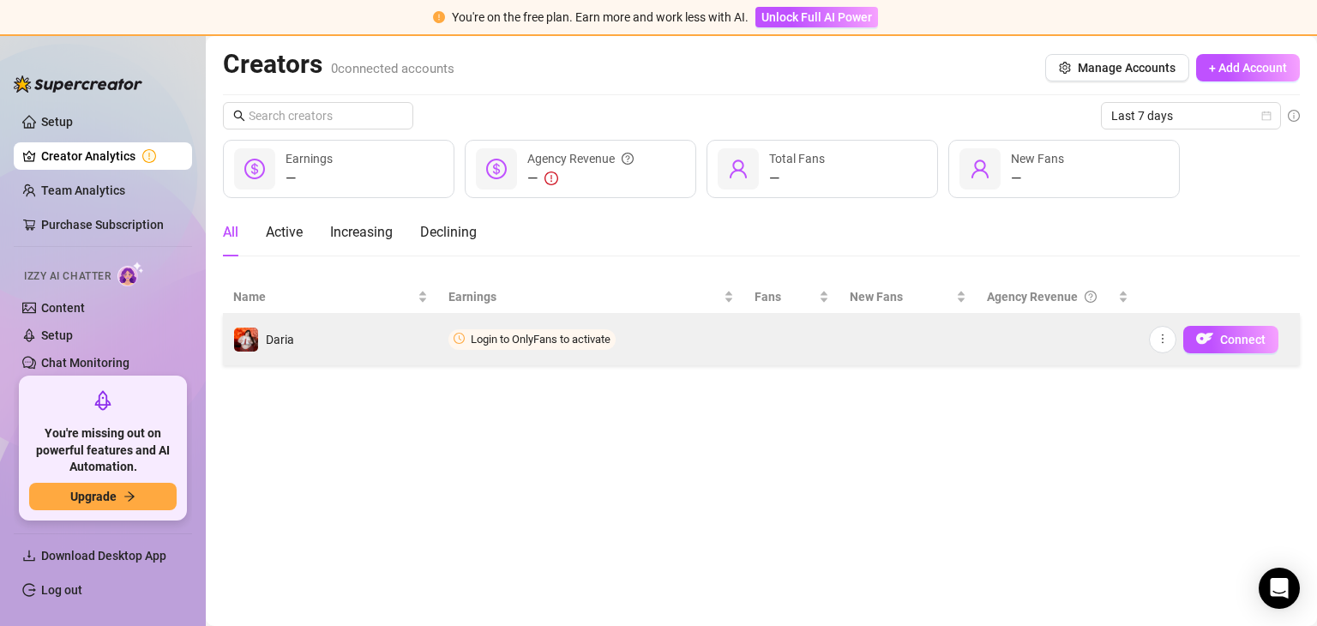
click at [455, 342] on icon "clock-circle" at bounding box center [459, 338] width 11 height 11
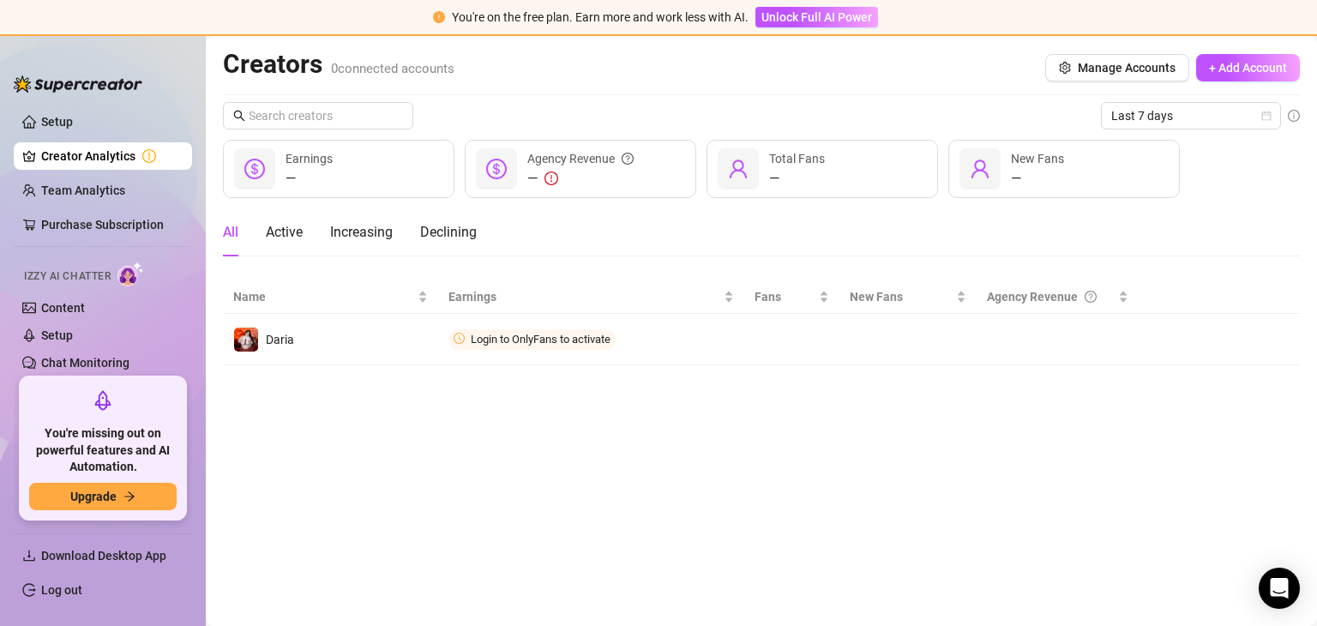
drag, startPoint x: 455, startPoint y: 342, endPoint x: 1001, endPoint y: 424, distance: 552.2
click at [954, 450] on main "Creators 0 connected accounts Manage Accounts + Add Account Last 7 days — Earni…" at bounding box center [761, 331] width 1111 height 590
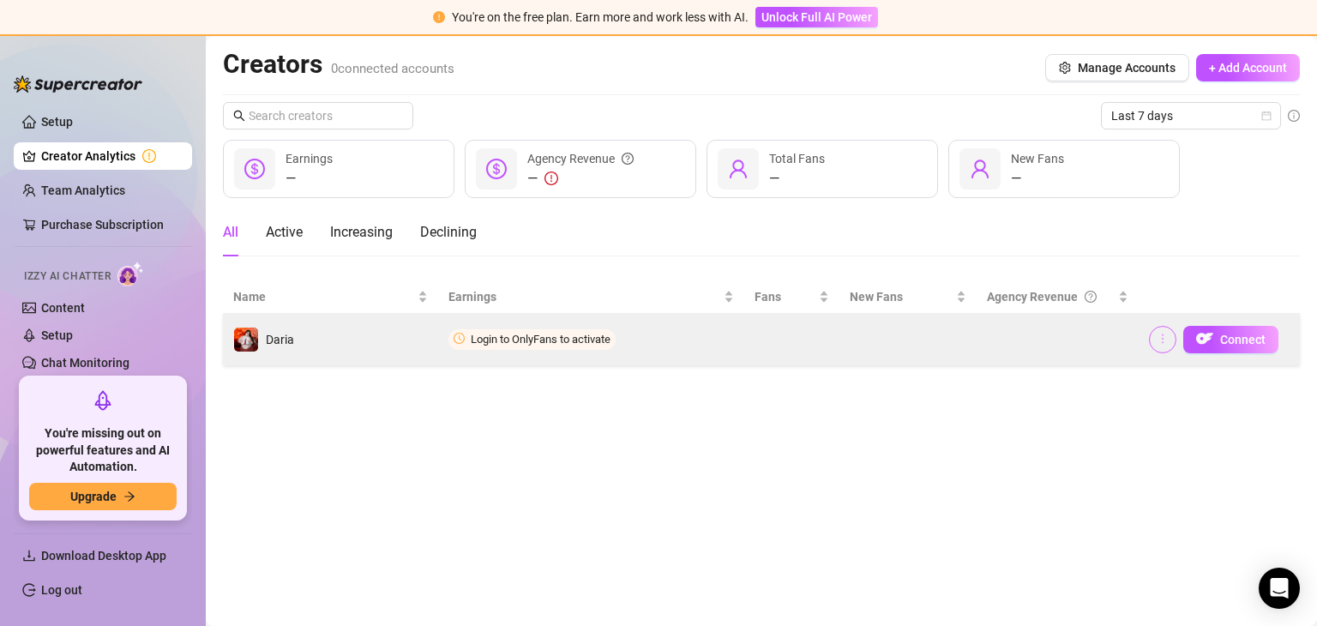
click at [1166, 340] on icon "more" at bounding box center [1163, 339] width 12 height 12
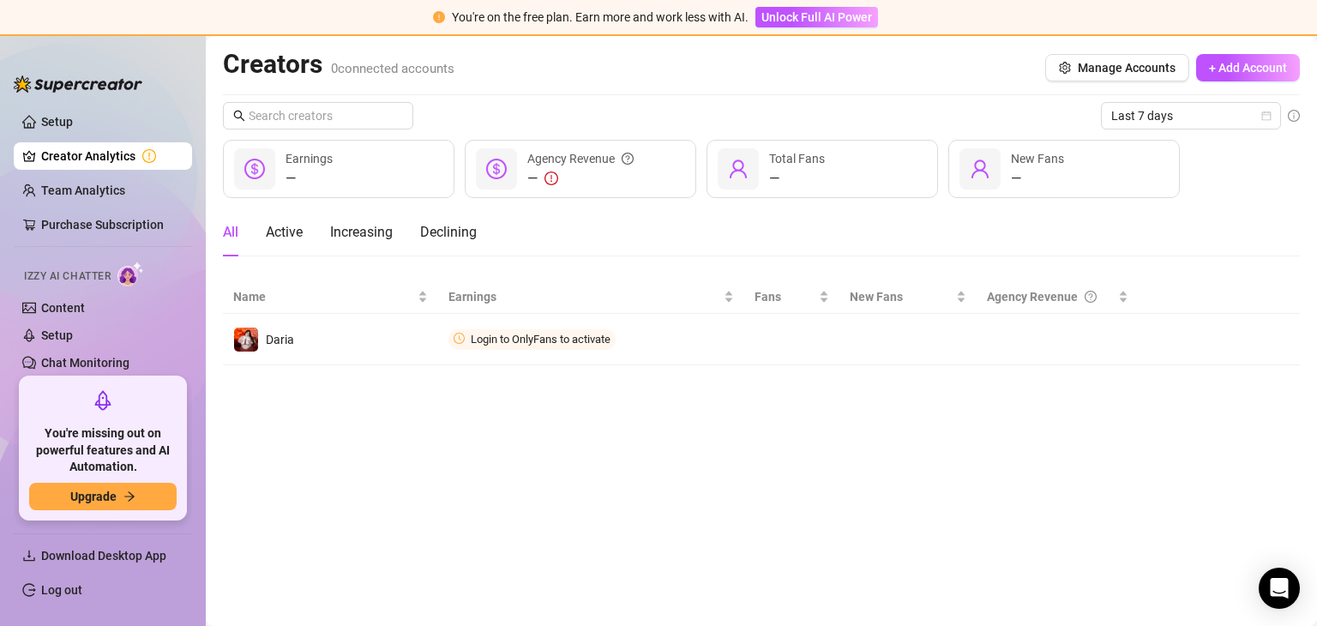
click at [1252, 305] on th at bounding box center [1219, 296] width 161 height 33
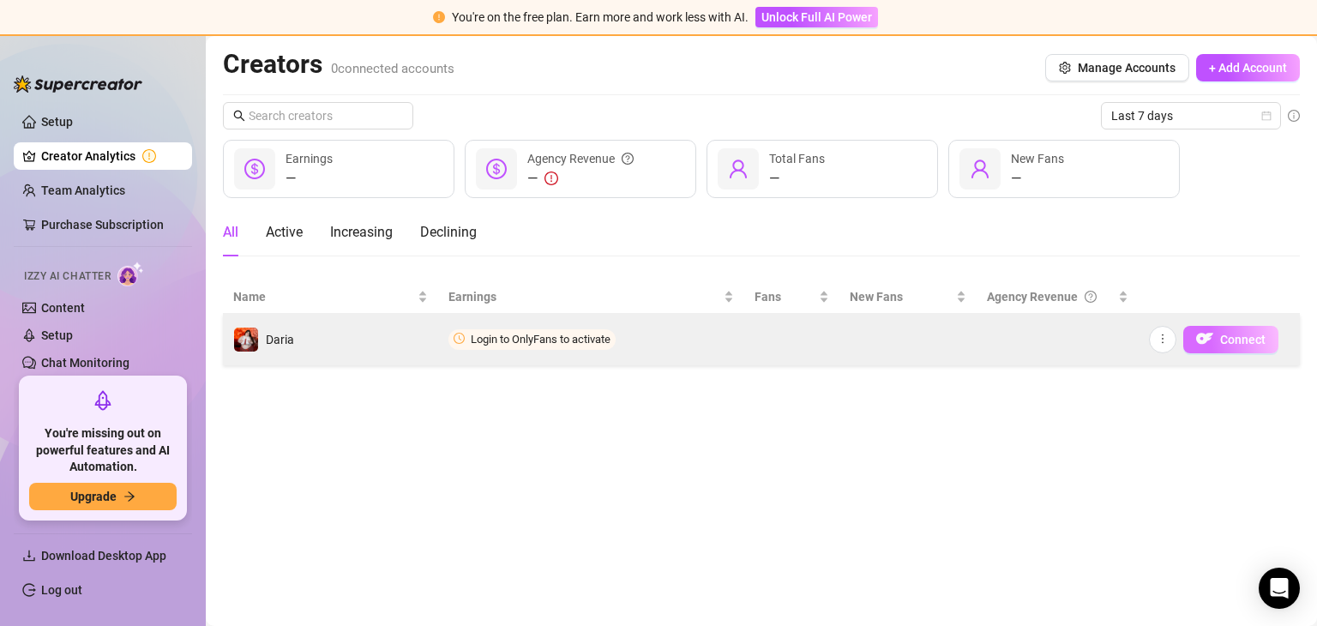
click at [1242, 342] on span "Connect" at bounding box center [1242, 340] width 45 height 14
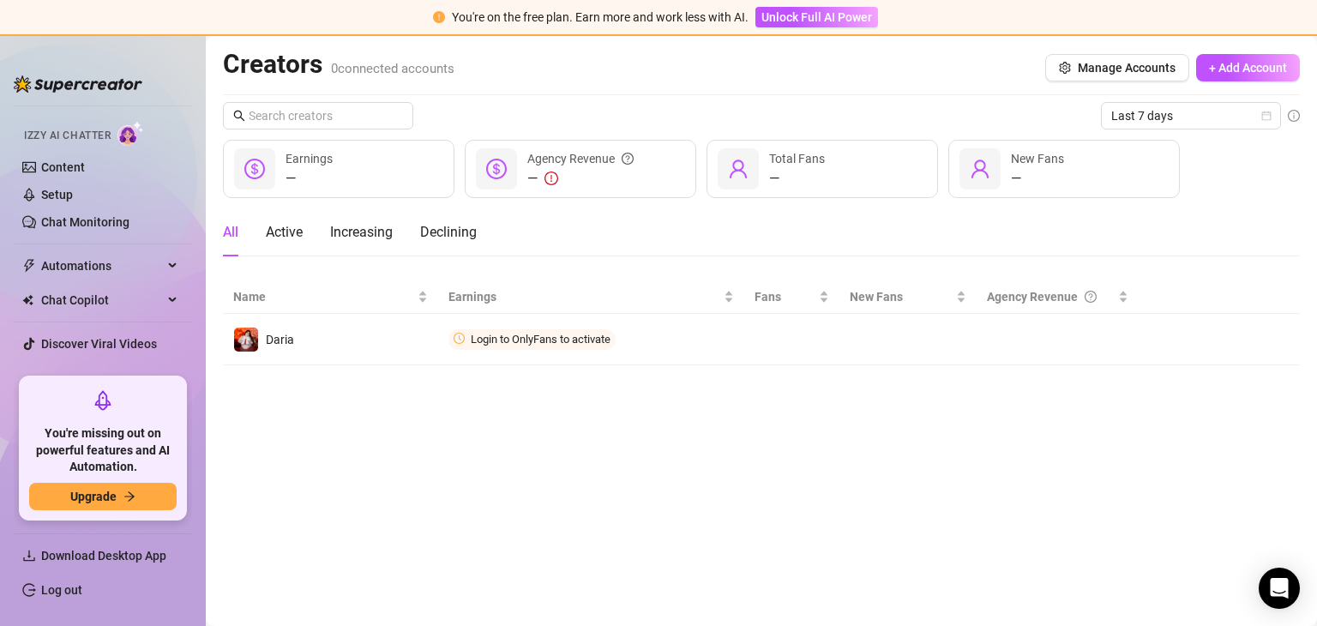
scroll to position [168, 0]
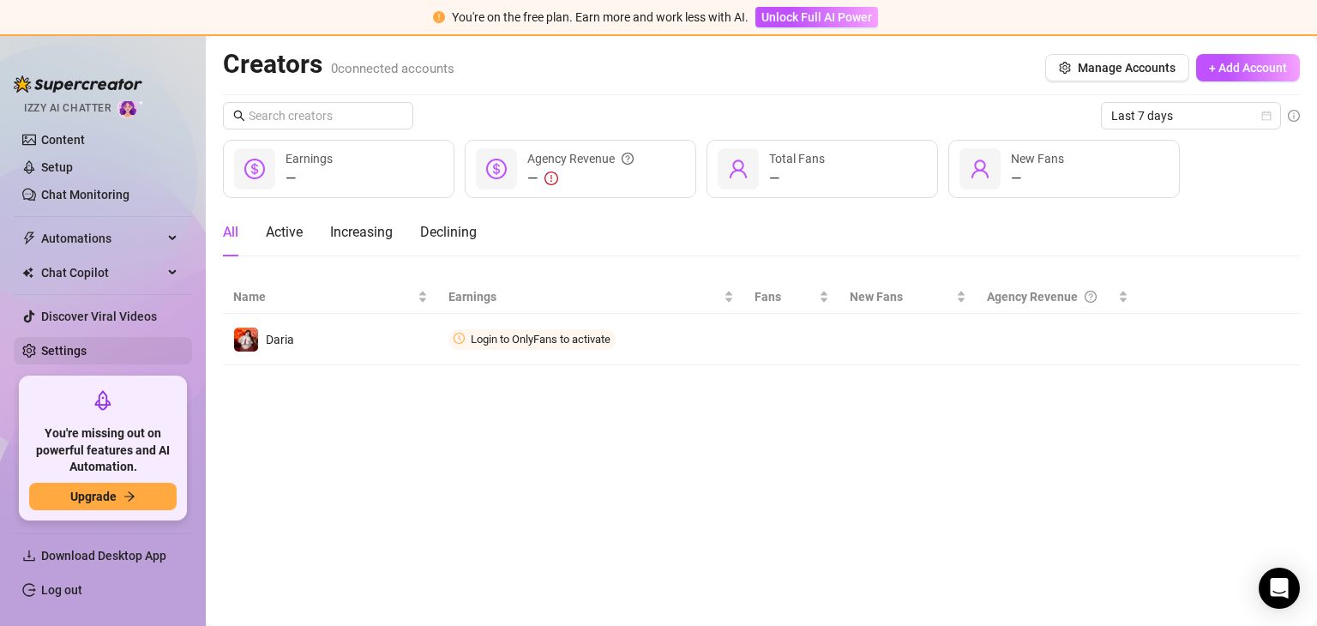
click at [55, 344] on link "Settings" at bounding box center [63, 351] width 45 height 14
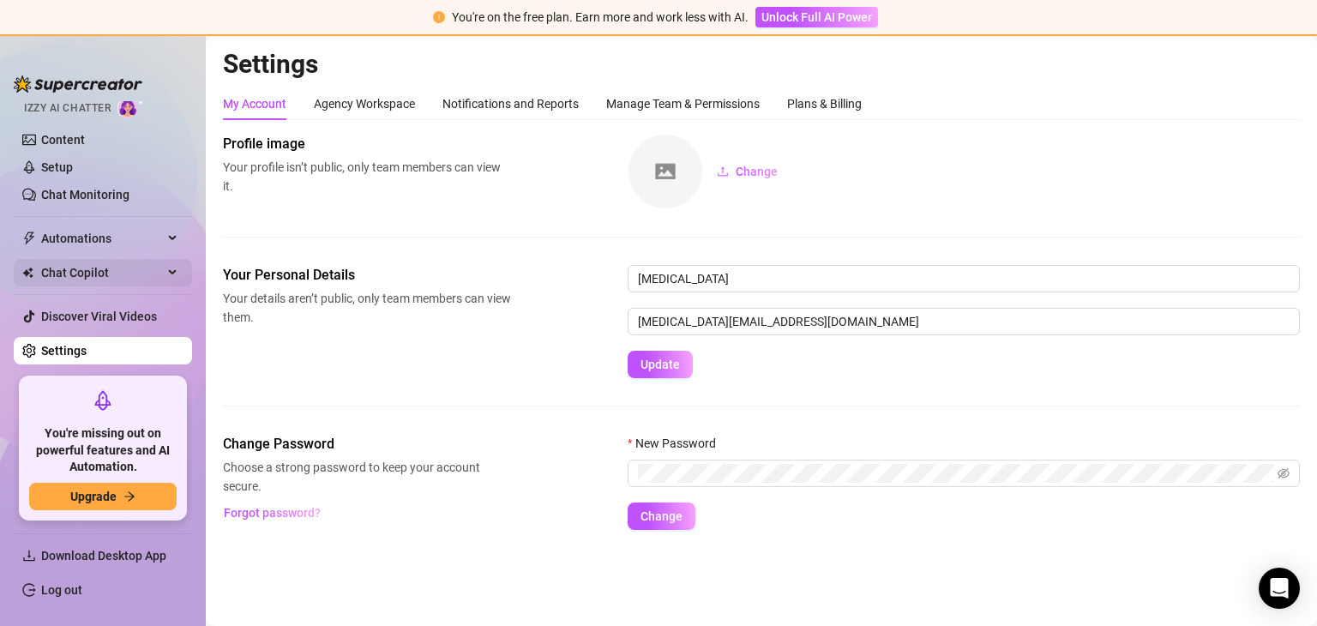
click at [84, 264] on span "Chat Copilot" at bounding box center [102, 272] width 122 height 27
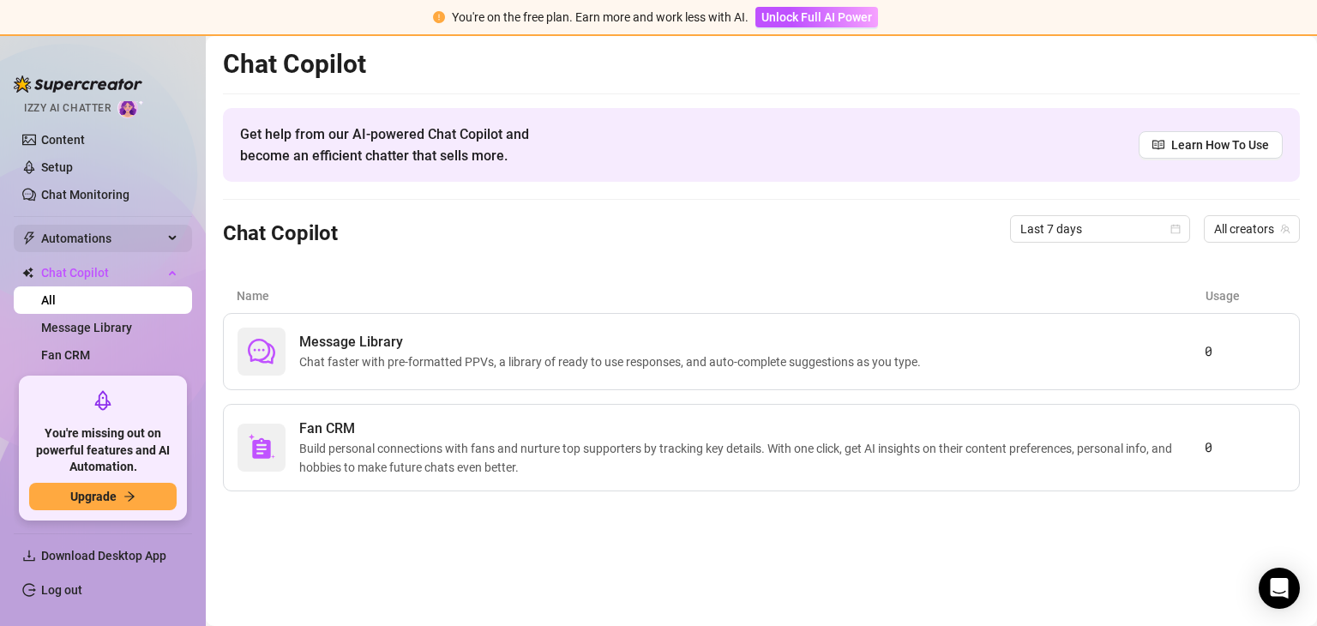
click at [86, 231] on span "Automations" at bounding box center [102, 238] width 122 height 27
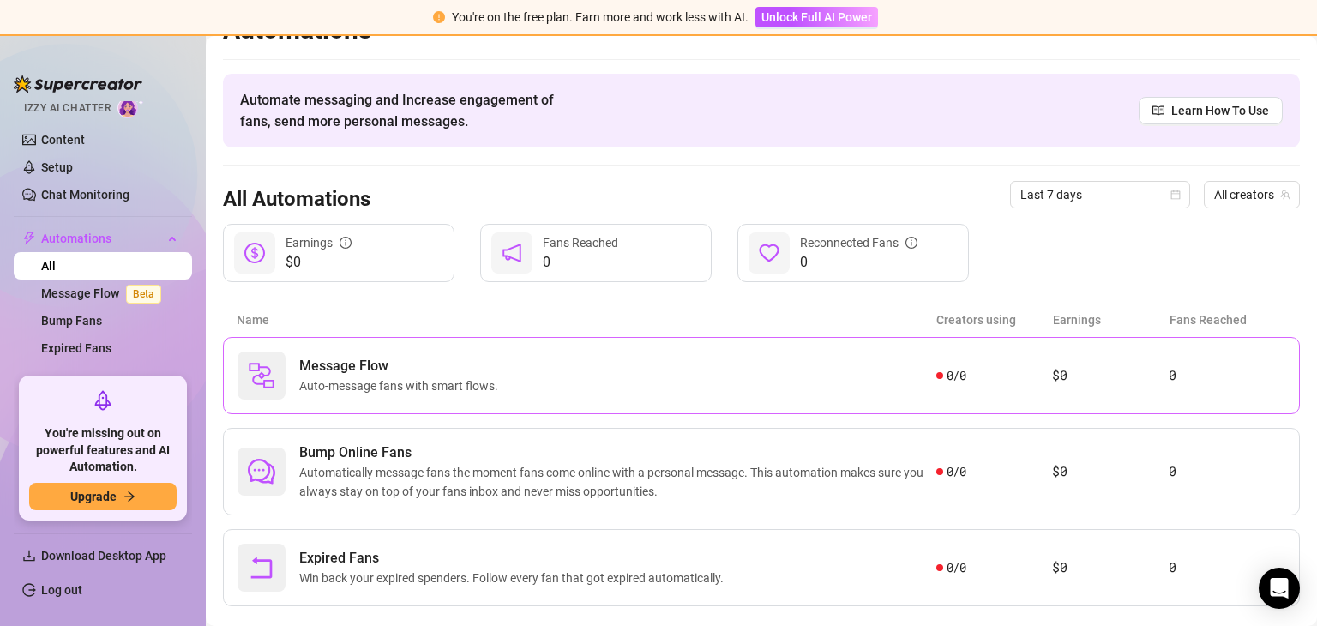
scroll to position [64, 0]
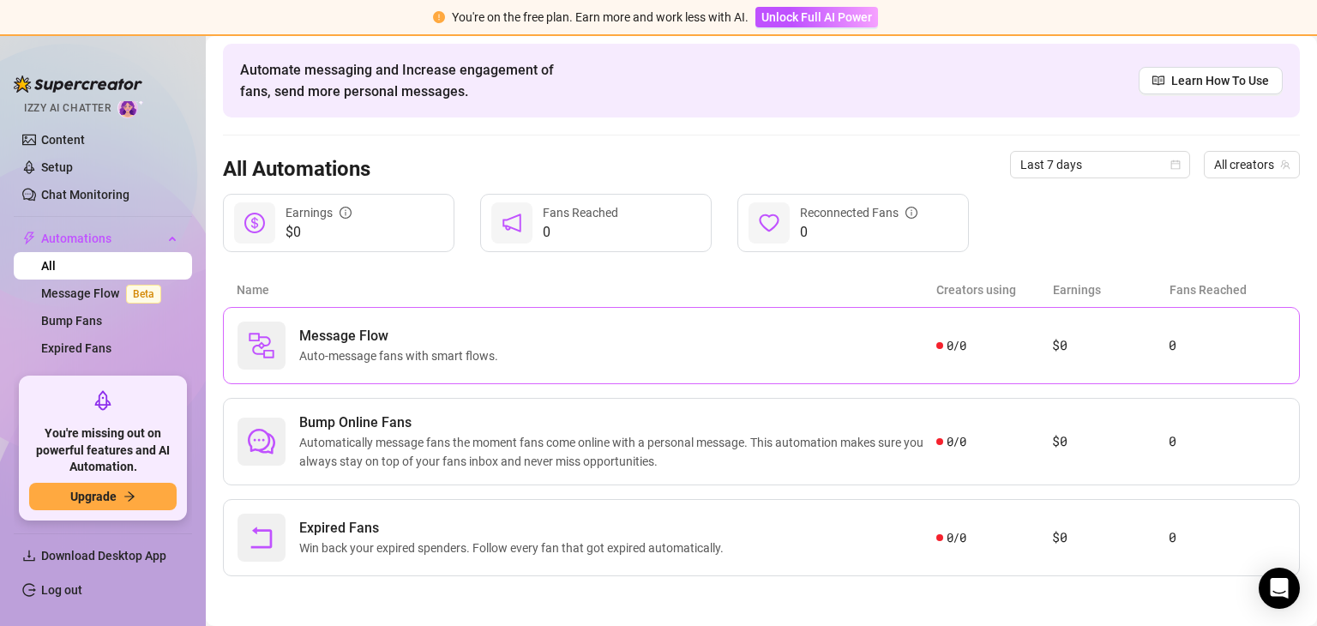
click at [352, 329] on span "Message Flow" at bounding box center [402, 336] width 206 height 21
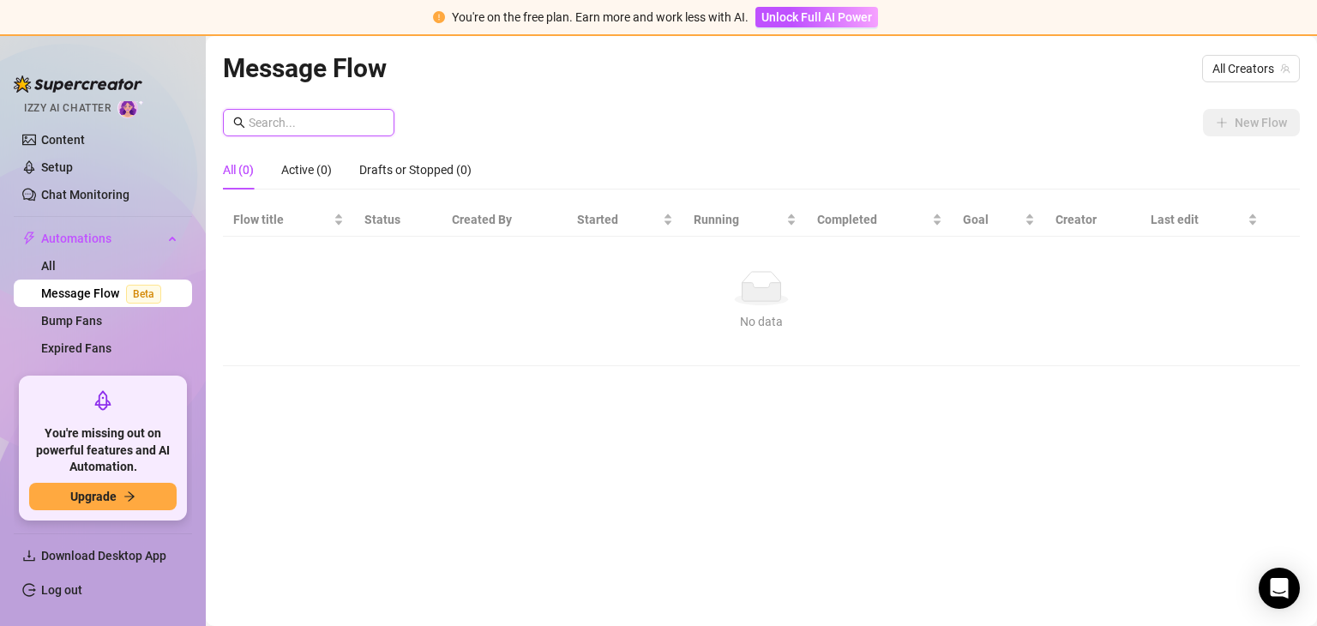
click at [357, 124] on input "text" at bounding box center [316, 122] width 135 height 19
click at [388, 344] on td "No data No data" at bounding box center [761, 301] width 1077 height 129
click at [72, 141] on link "Content" at bounding box center [63, 140] width 44 height 14
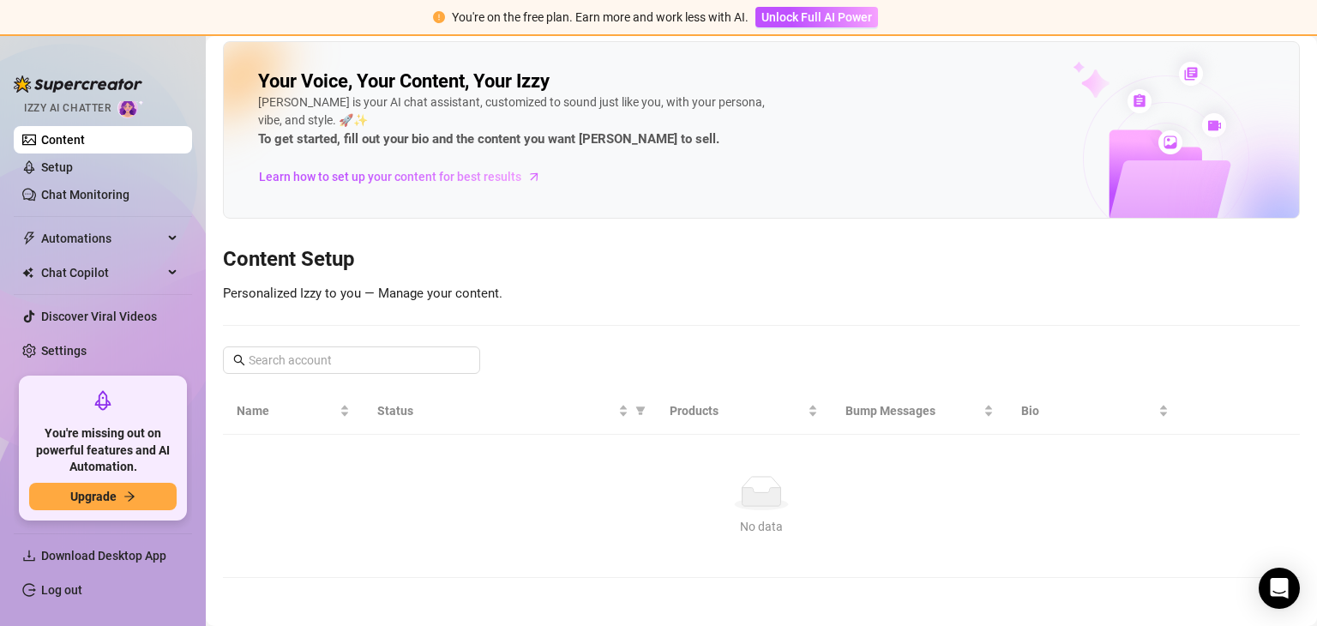
scroll to position [9, 0]
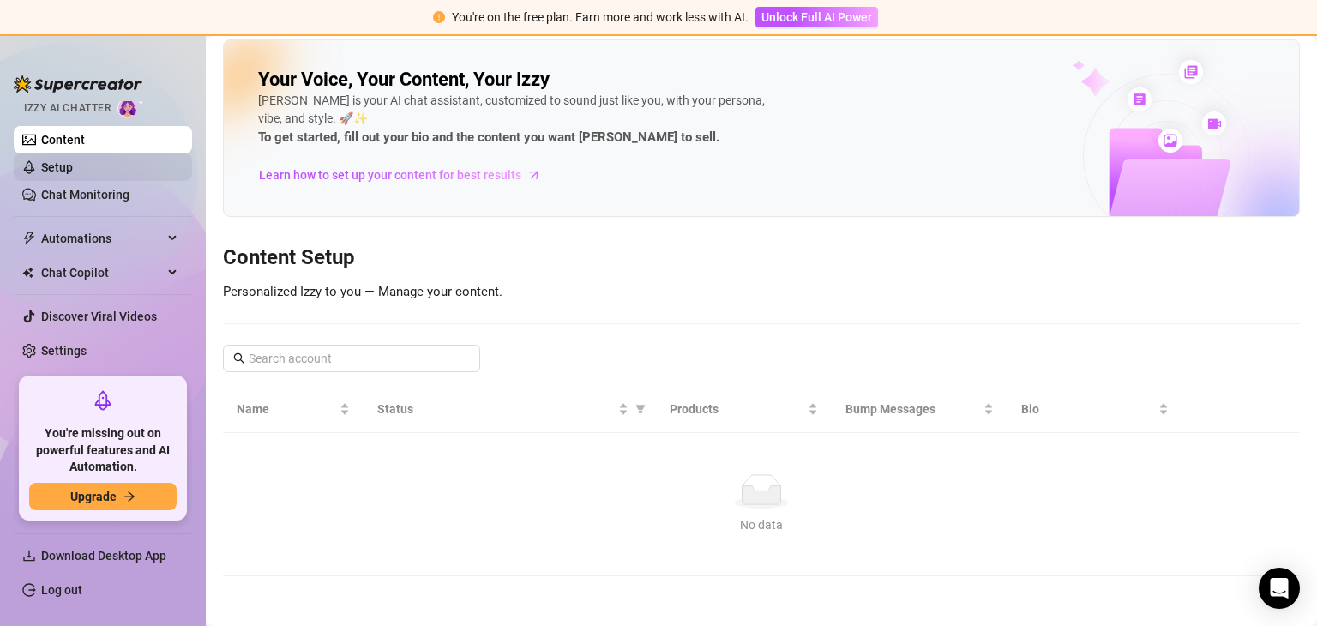
click at [73, 161] on link "Setup" at bounding box center [57, 167] width 32 height 14
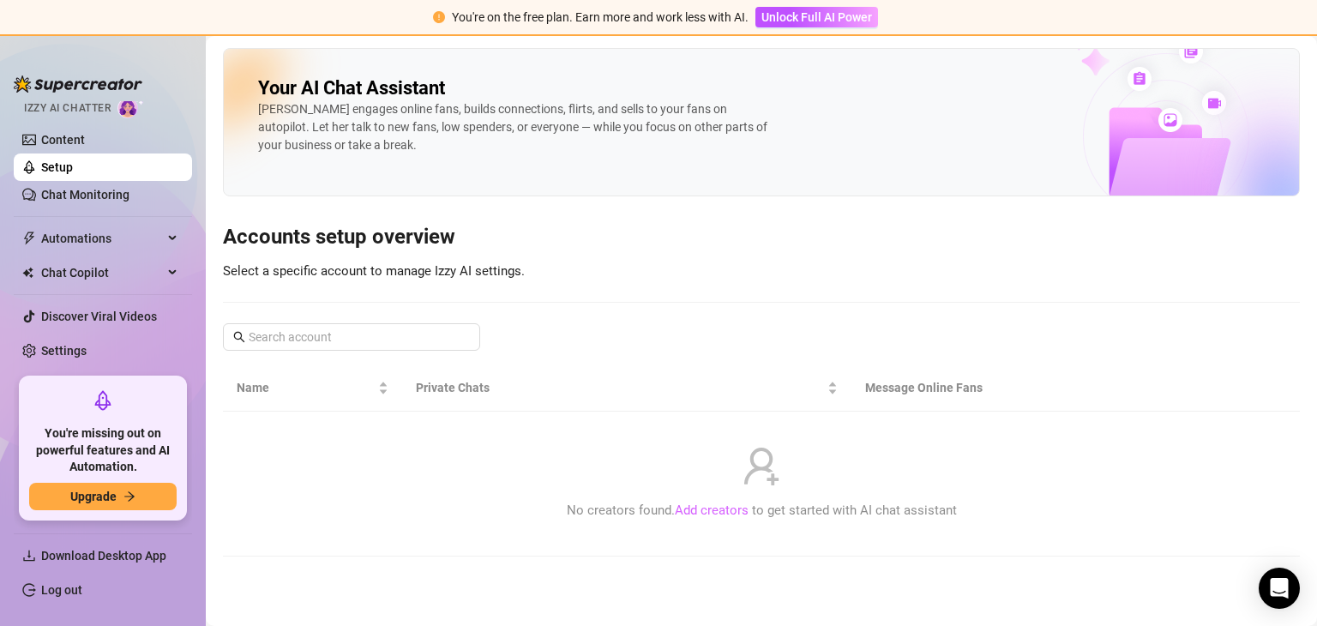
click at [724, 512] on link "Add creators" at bounding box center [712, 509] width 74 height 15
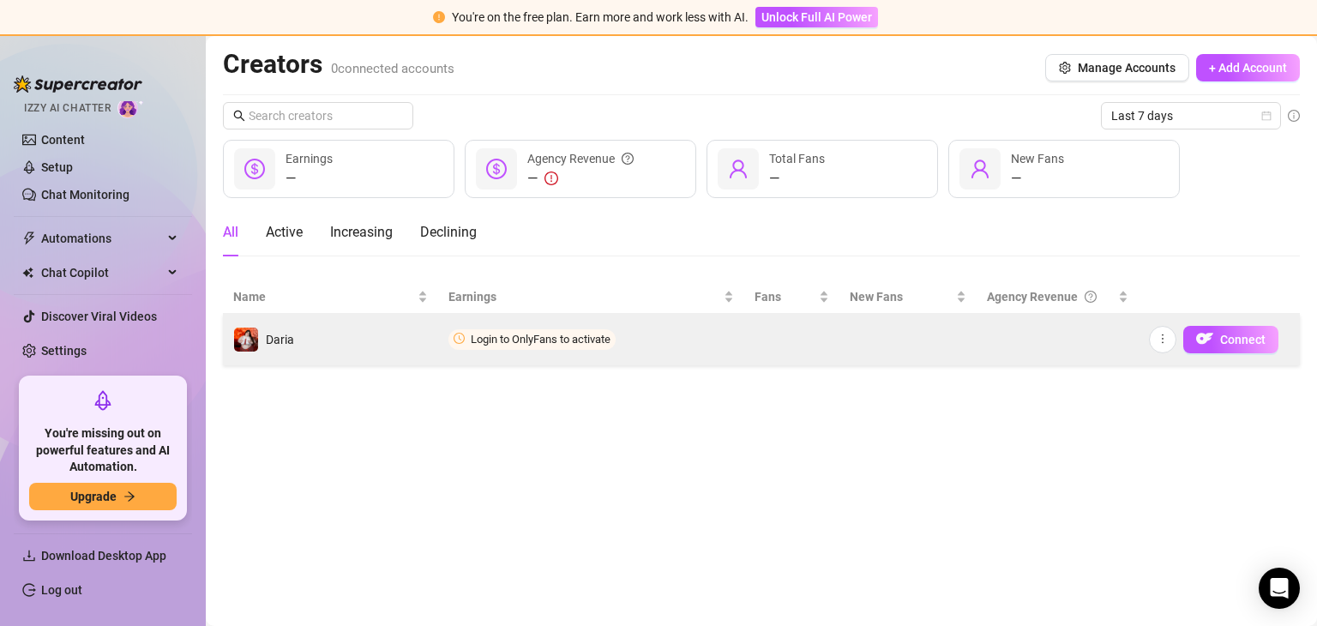
click at [1030, 342] on td at bounding box center [1057, 339] width 161 height 51
click at [244, 334] on img at bounding box center [246, 340] width 24 height 24
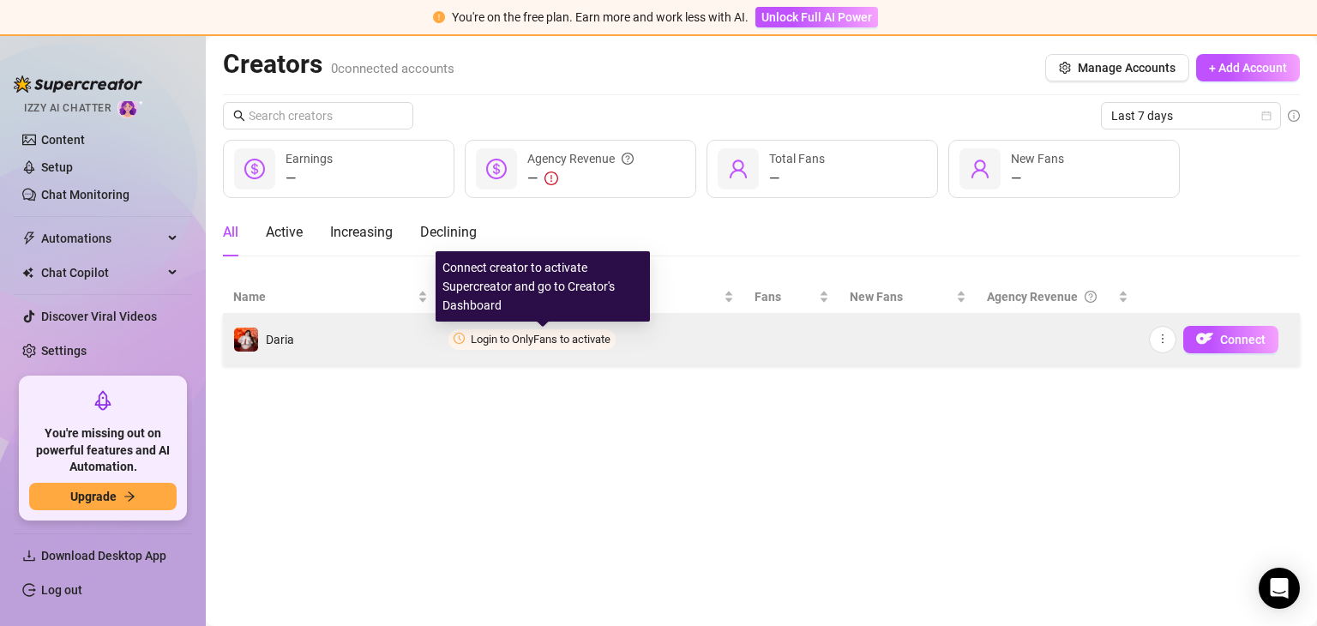
click at [527, 337] on span "Login to OnlyFans to activate" at bounding box center [541, 339] width 140 height 13
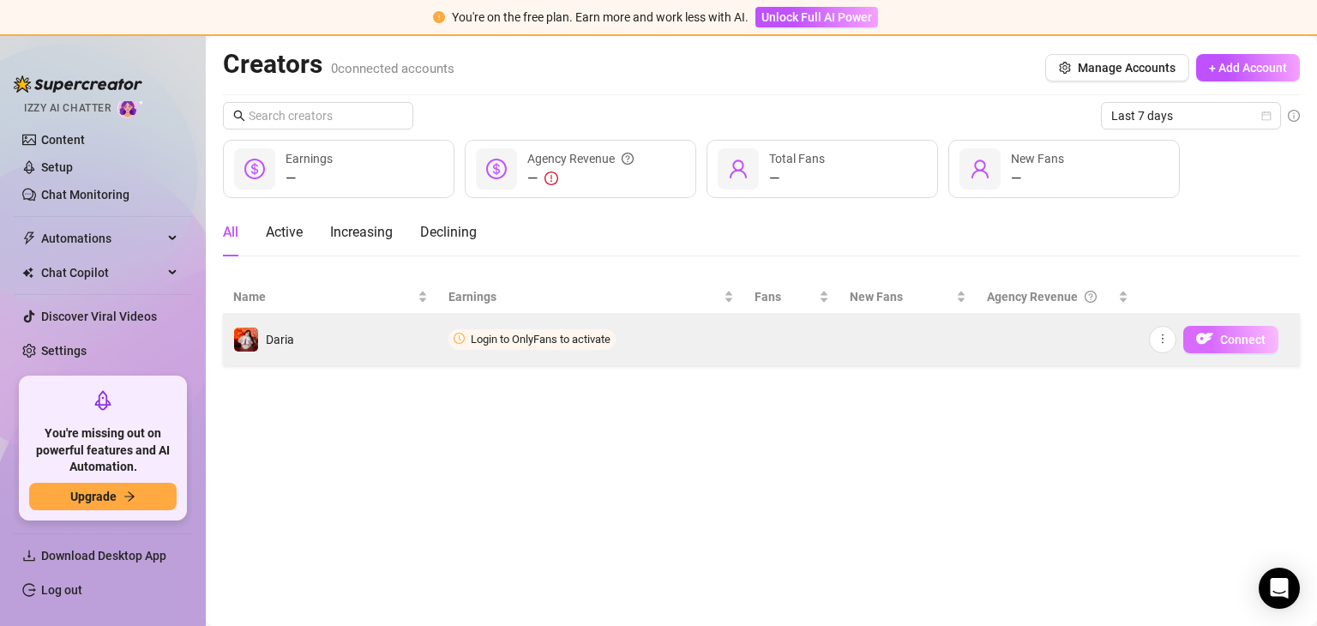
click at [1231, 334] on span "Connect" at bounding box center [1242, 340] width 45 height 14
click at [486, 322] on td "Login to OnlyFans to activate" at bounding box center [590, 339] width 305 height 51
click at [483, 330] on td "Login to OnlyFans to activate" at bounding box center [590, 339] width 305 height 51
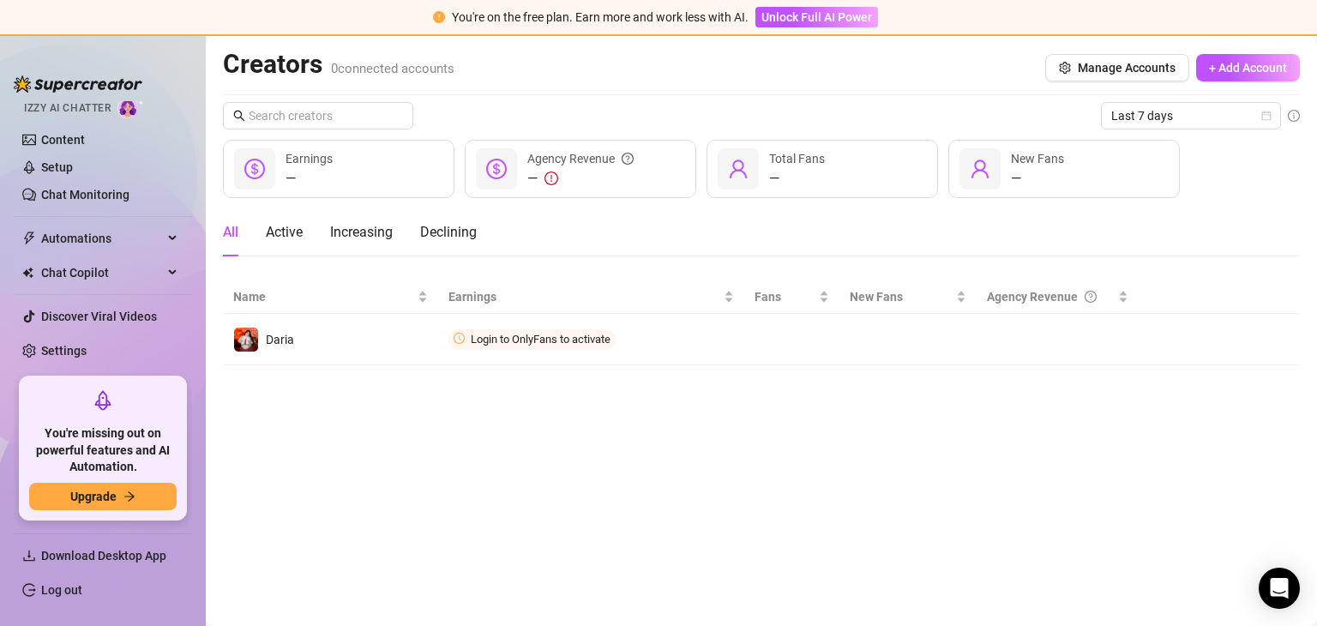
click at [415, 396] on main "Creators 0 connected accounts Manage Accounts + Add Account Last 7 days — Earni…" at bounding box center [761, 331] width 1111 height 590
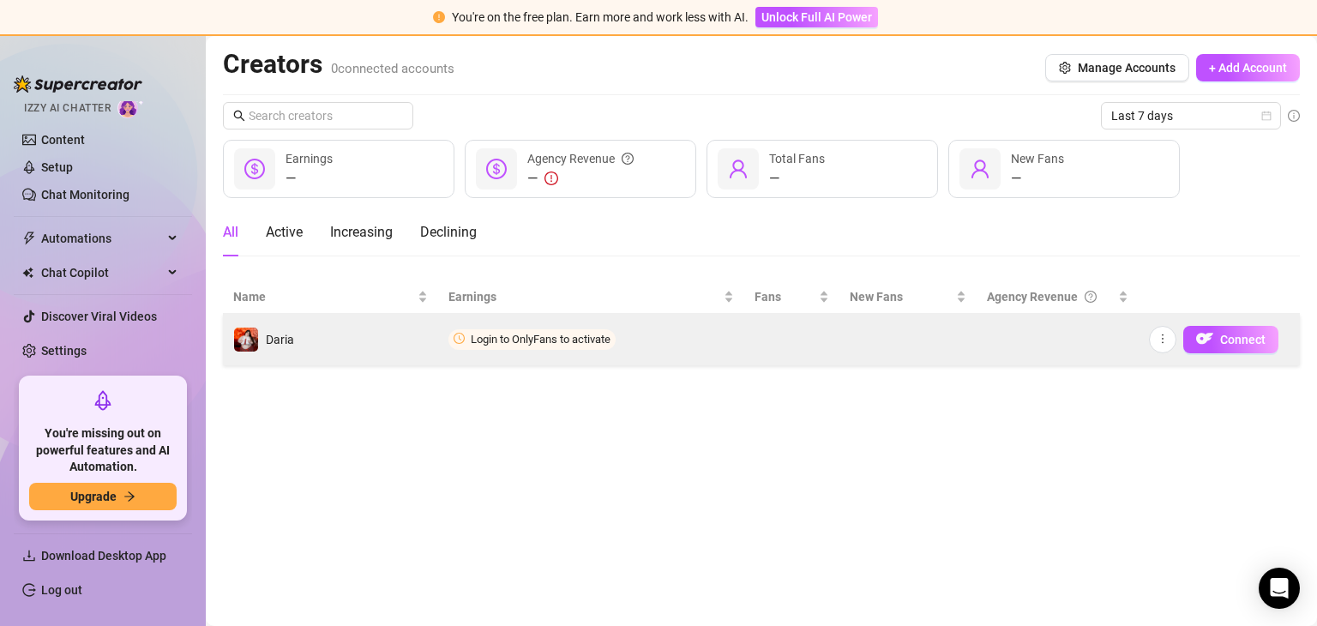
click at [395, 325] on td "Daria" at bounding box center [330, 339] width 215 height 51
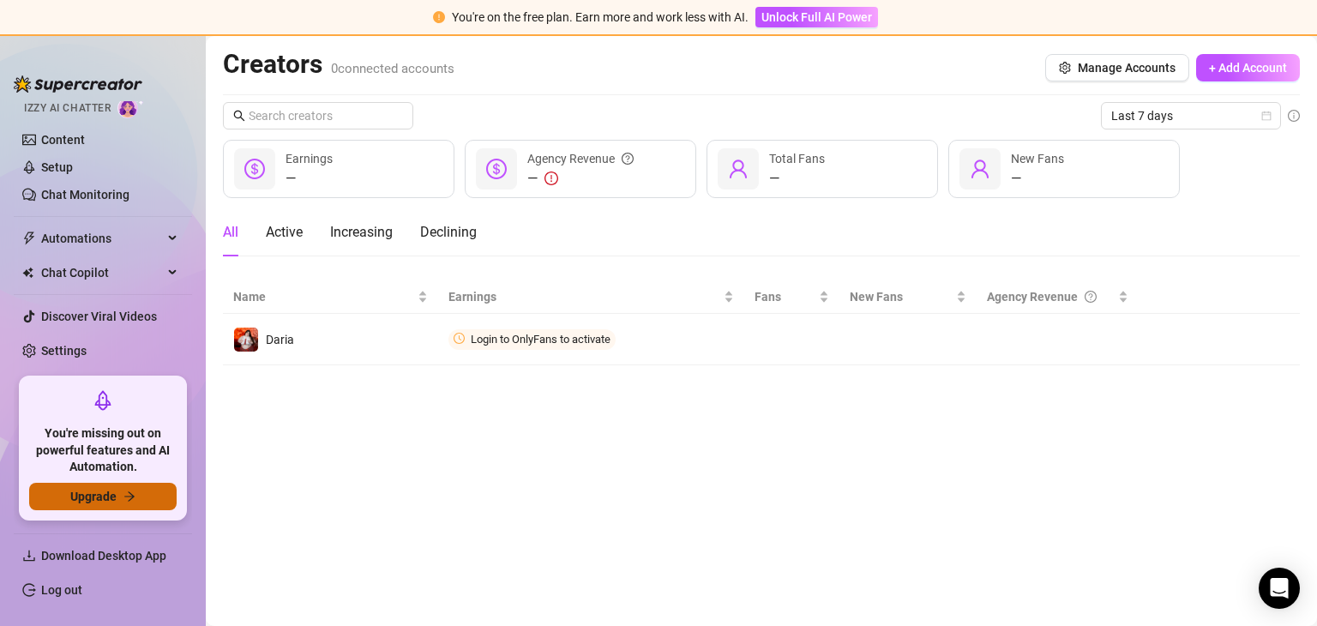
click at [81, 502] on span "Upgrade" at bounding box center [93, 497] width 46 height 14
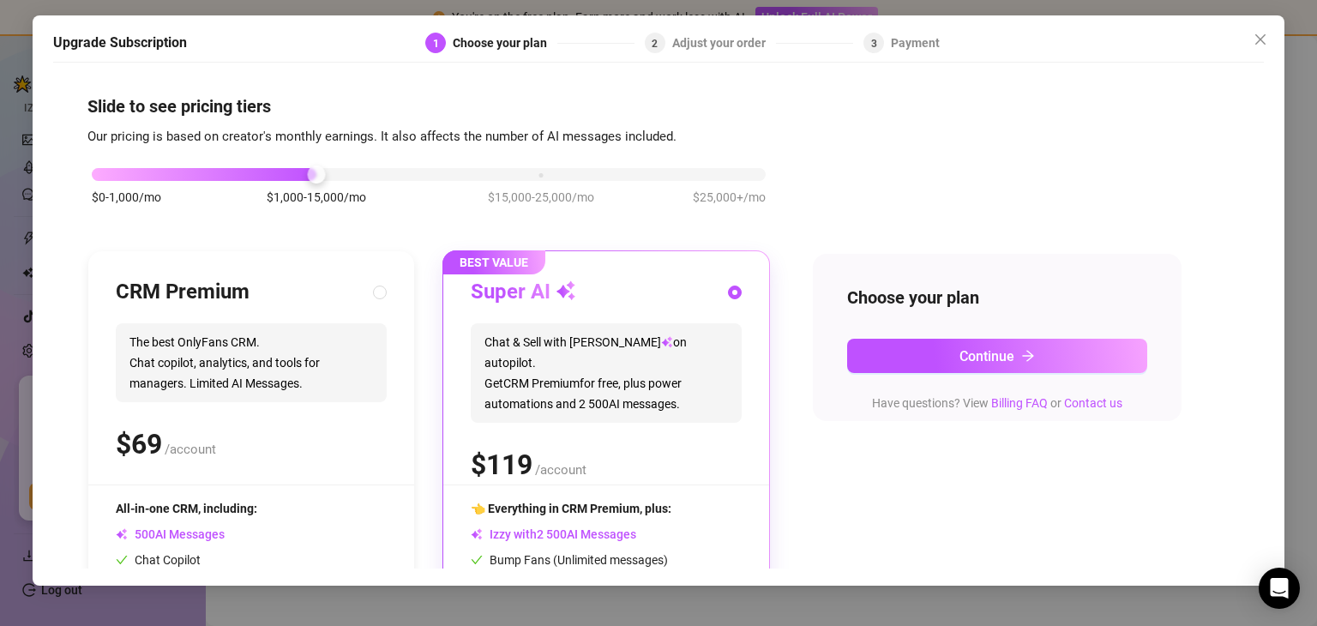
click at [112, 168] on div "$0-1,000/mo $1,000-15,000/mo $15,000-25,000/mo $25,000+/mo" at bounding box center [429, 170] width 674 height 10
click at [1262, 45] on icon "close" at bounding box center [1261, 40] width 14 height 14
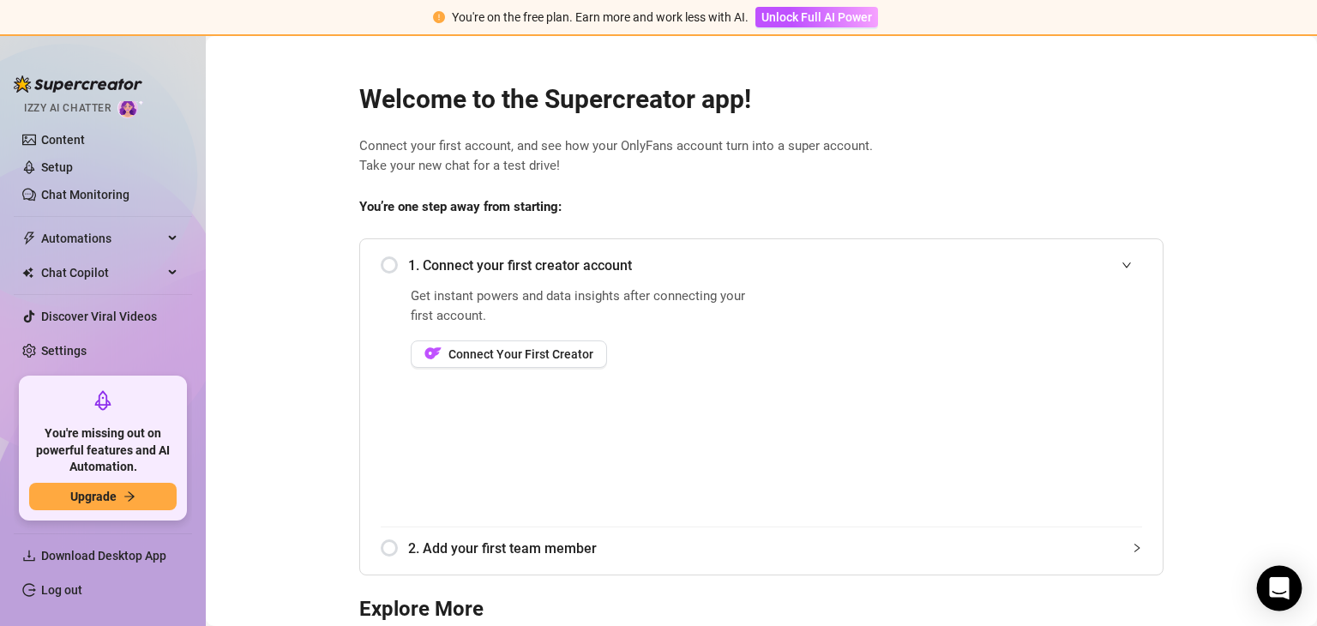
click at [1285, 585] on icon "Open Intercom Messenger" at bounding box center [1279, 588] width 20 height 22
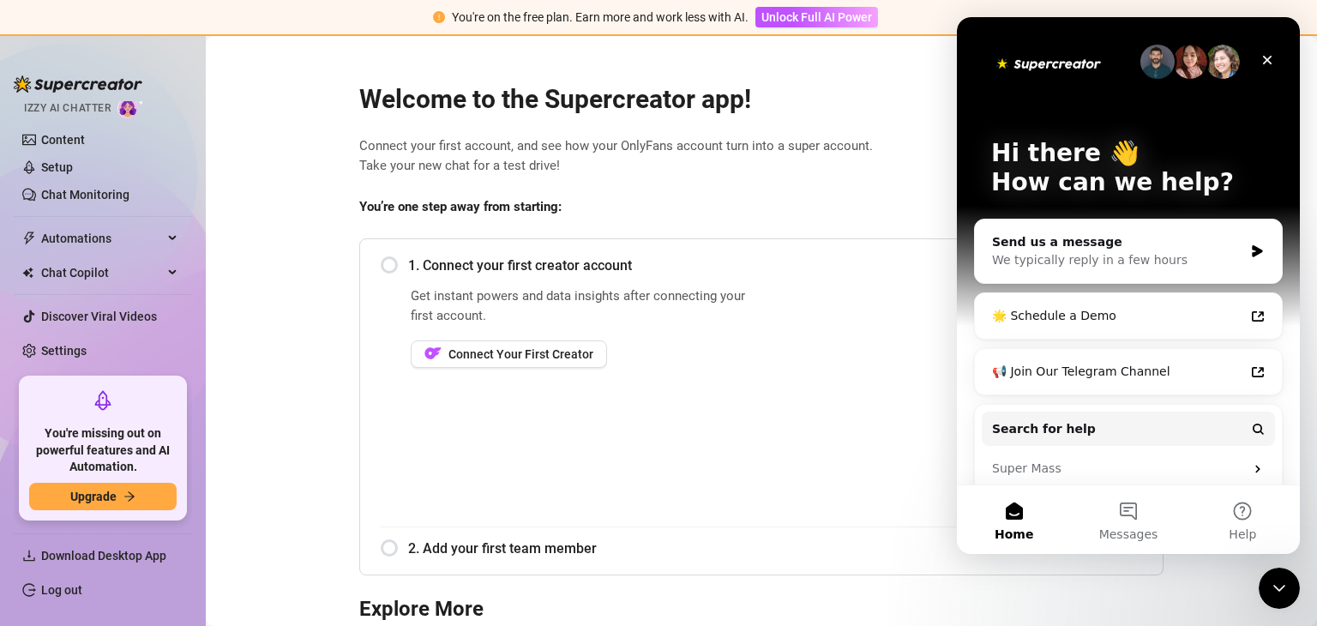
click at [222, 355] on main "Welcome to the Supercreator app! Connect your first account, and see how your O…" at bounding box center [761, 455] width 1111 height 838
